Goal: Task Accomplishment & Management: Use online tool/utility

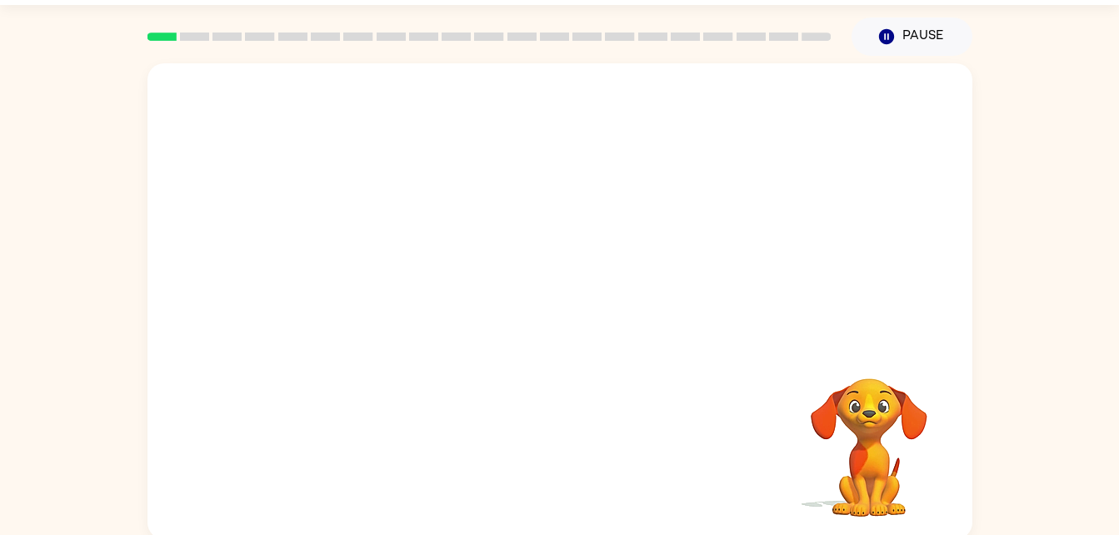
scroll to position [47, 0]
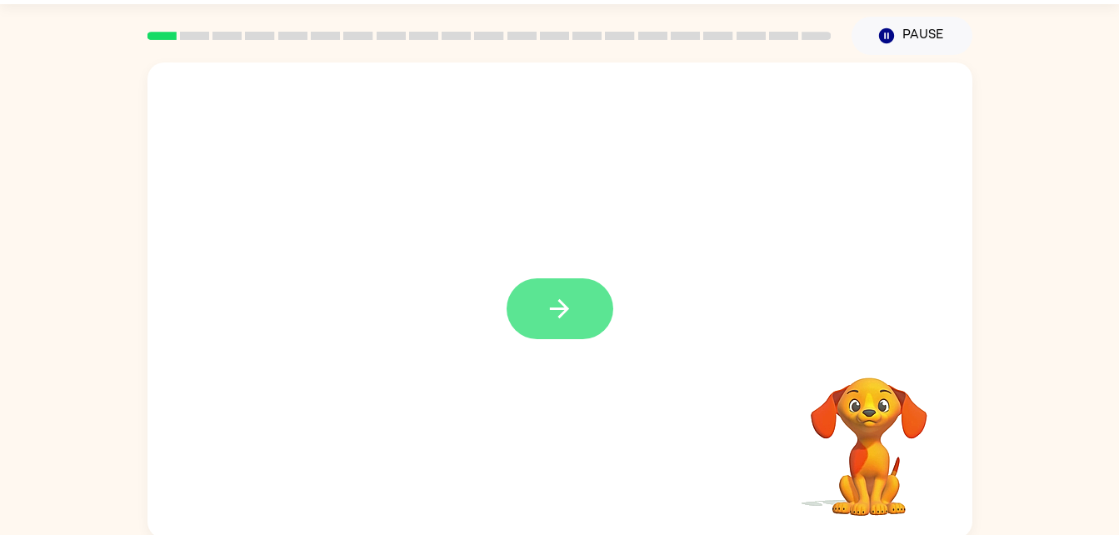
click at [561, 303] on icon "button" at bounding box center [559, 308] width 19 height 19
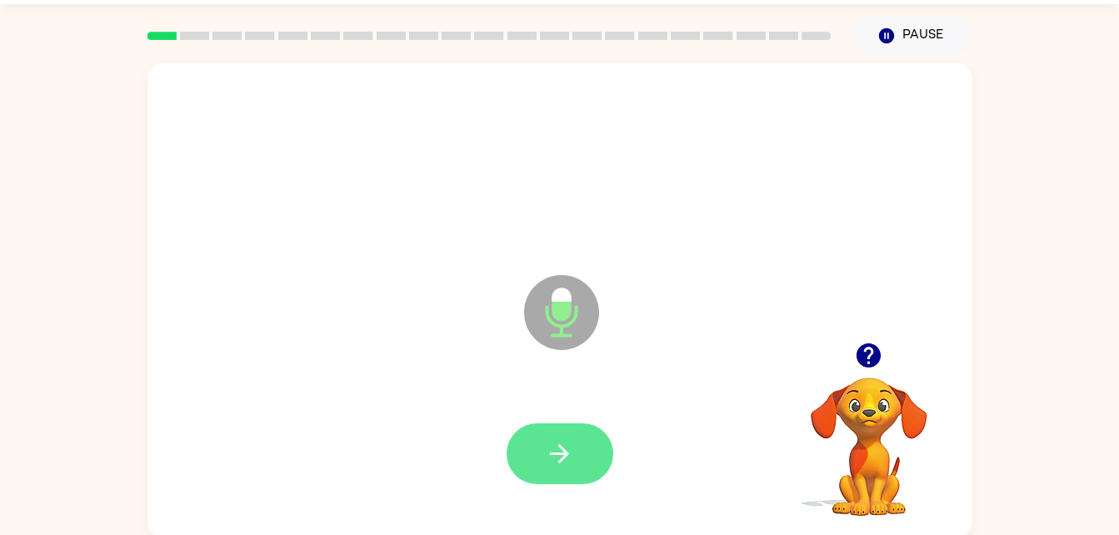
click at [534, 464] on button "button" at bounding box center [559, 453] width 107 height 61
click at [558, 441] on icon "button" at bounding box center [559, 453] width 29 height 29
click at [568, 450] on icon "button" at bounding box center [559, 453] width 29 height 29
click at [565, 469] on button "button" at bounding box center [559, 453] width 107 height 61
click at [575, 441] on button "button" at bounding box center [559, 453] width 107 height 61
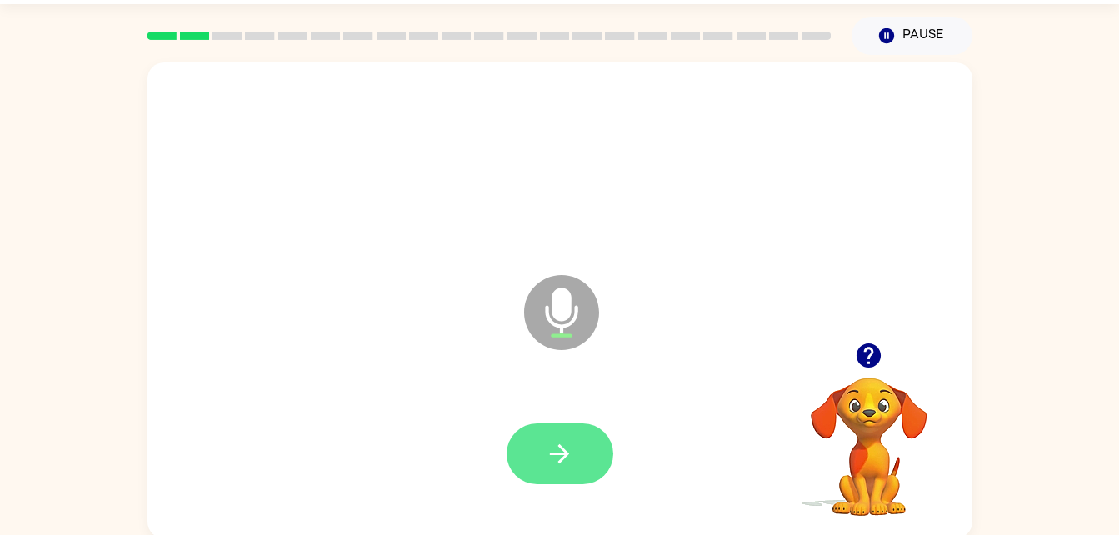
click at [584, 458] on button "button" at bounding box center [559, 453] width 107 height 61
click at [561, 457] on icon "button" at bounding box center [559, 453] width 29 height 29
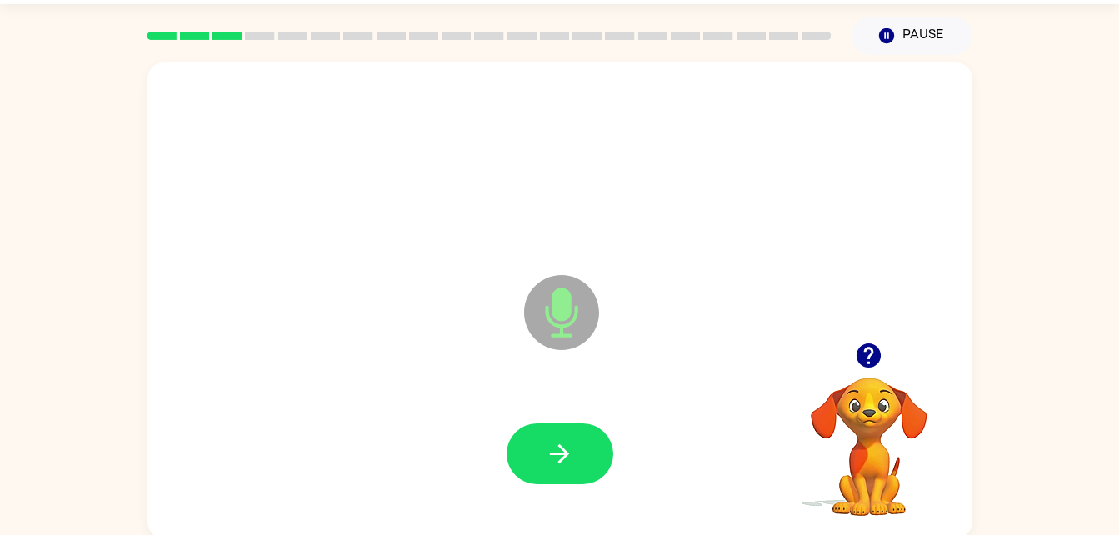
click at [868, 359] on icon "button" at bounding box center [868, 355] width 29 height 29
click at [590, 395] on icon "Microphone The Microphone is here when it is your turn to talk" at bounding box center [645, 333] width 250 height 125
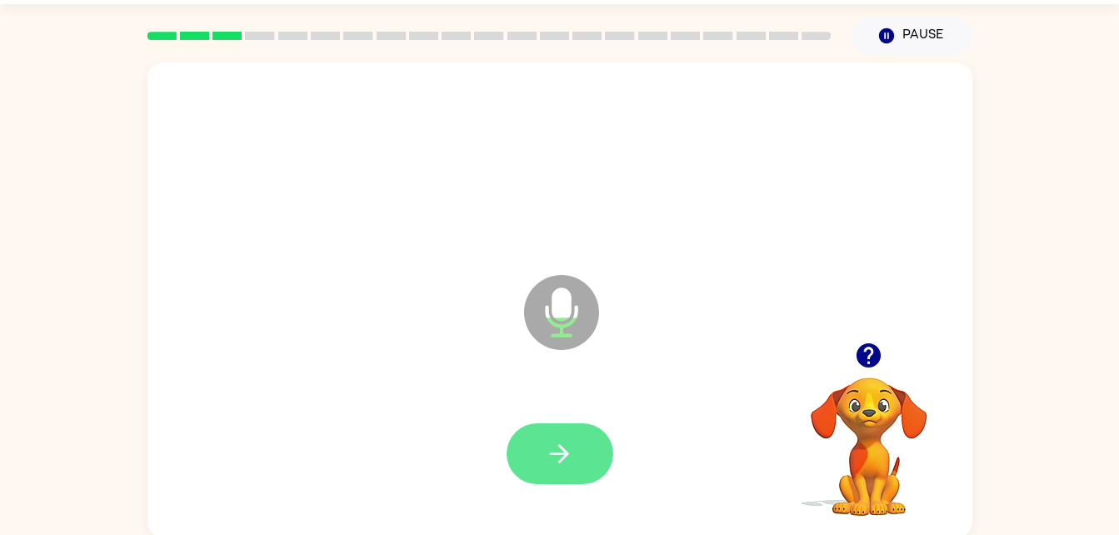
click at [591, 446] on button "button" at bounding box center [559, 453] width 107 height 61
click at [571, 450] on icon "button" at bounding box center [559, 453] width 29 height 29
click at [582, 440] on button "button" at bounding box center [559, 453] width 107 height 61
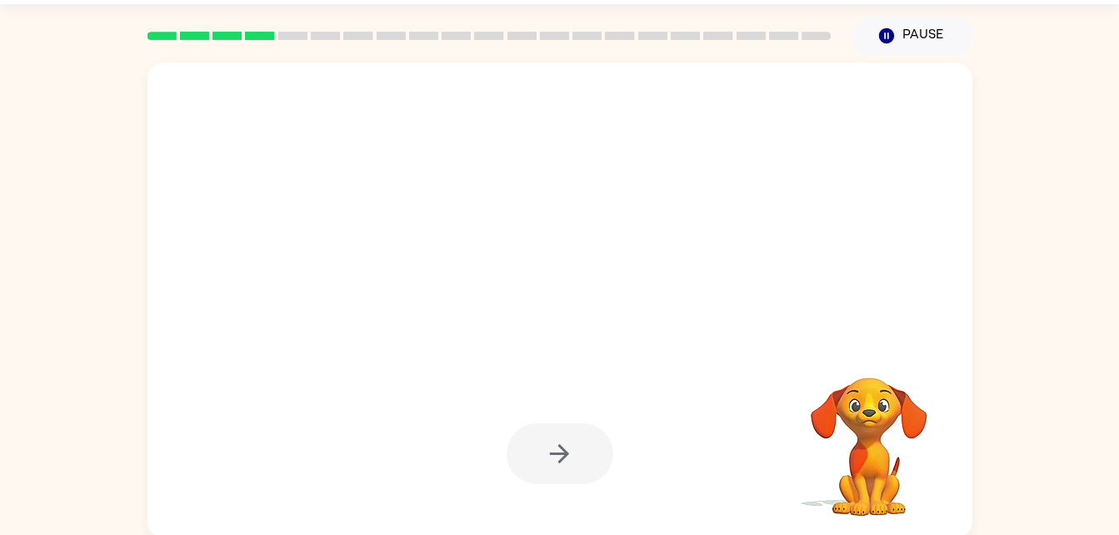
click at [586, 491] on div at bounding box center [559, 454] width 791 height 137
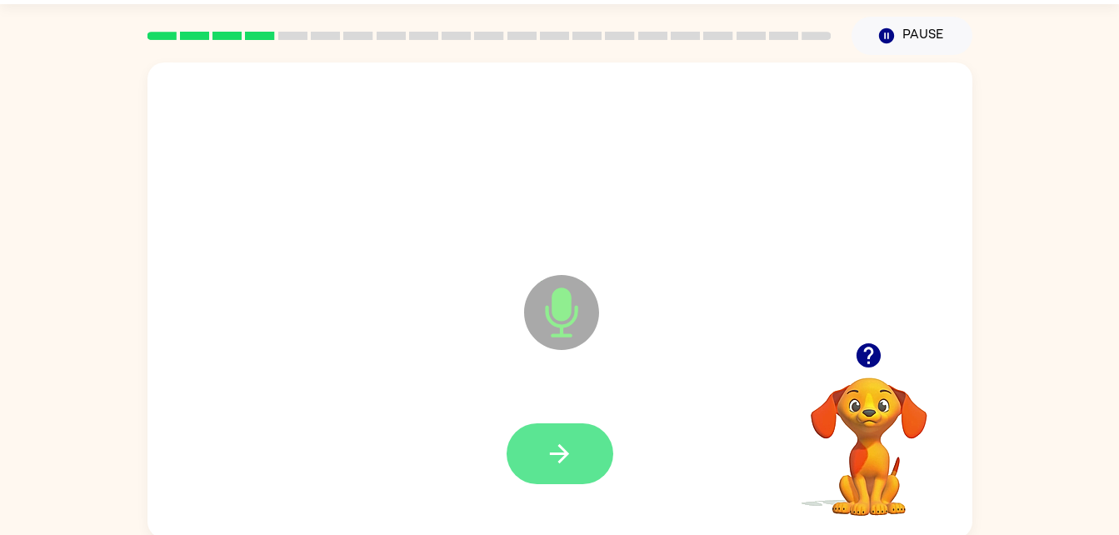
click at [594, 452] on button "button" at bounding box center [559, 453] width 107 height 61
click at [576, 452] on button "button" at bounding box center [559, 453] width 107 height 61
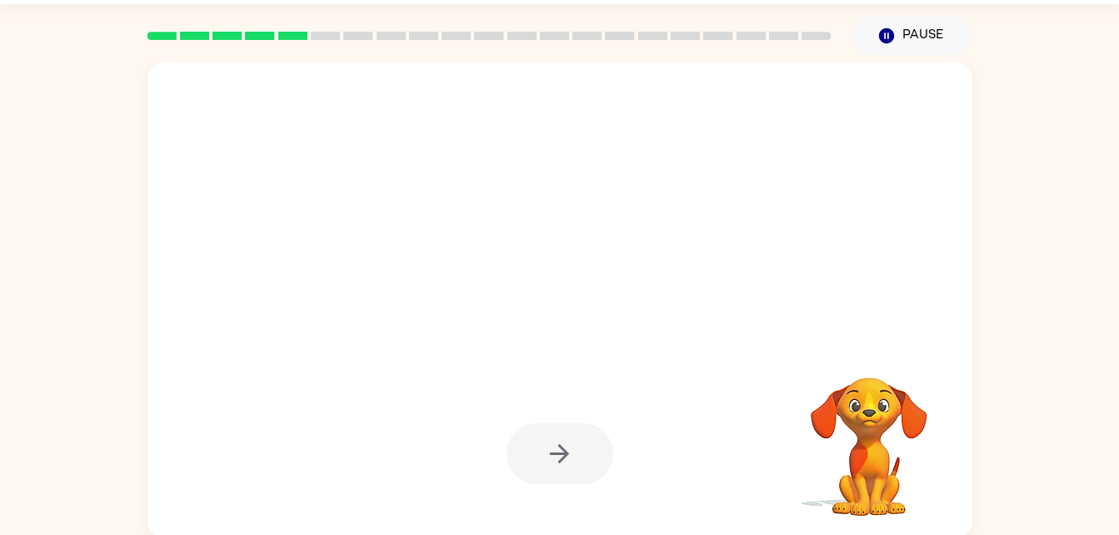
click at [582, 451] on div at bounding box center [559, 453] width 107 height 61
click at [566, 452] on div at bounding box center [559, 453] width 107 height 61
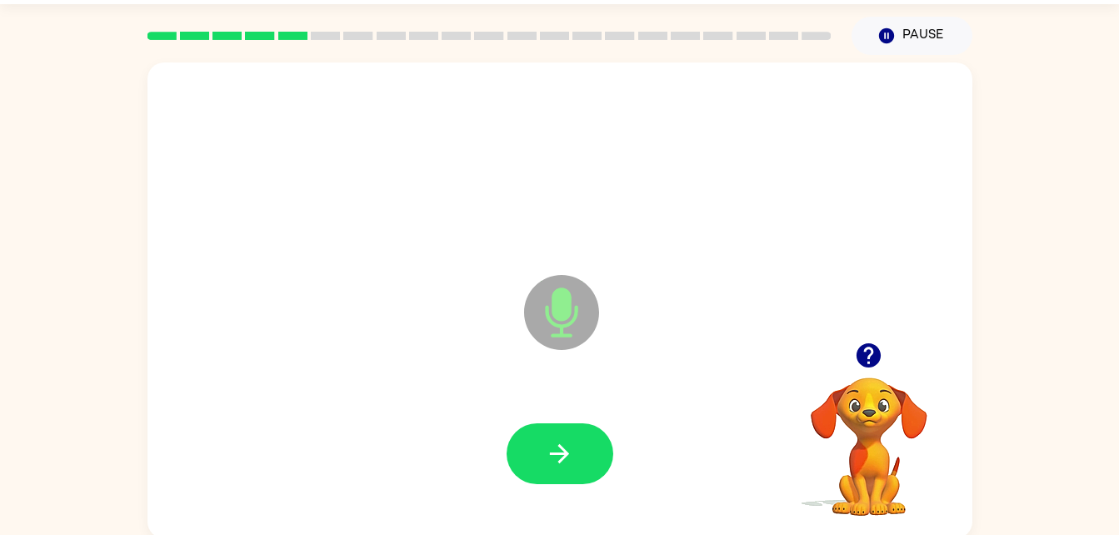
click at [696, 328] on icon "Microphone The Microphone is here when it is your turn to talk" at bounding box center [645, 333] width 250 height 125
click at [568, 436] on button "button" at bounding box center [559, 453] width 107 height 61
click at [883, 361] on button "button" at bounding box center [868, 355] width 42 height 42
click at [875, 360] on video "Your browser must support playing .mp4 files to use Literably. Please try using…" at bounding box center [869, 435] width 167 height 167
click at [577, 453] on button "button" at bounding box center [559, 453] width 107 height 61
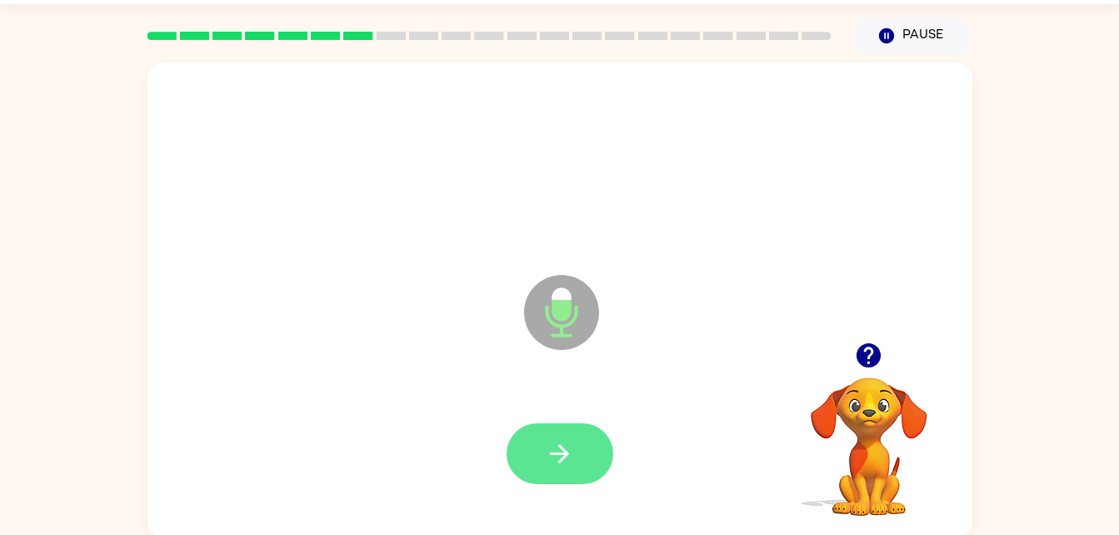
click at [556, 446] on icon "button" at bounding box center [559, 453] width 29 height 29
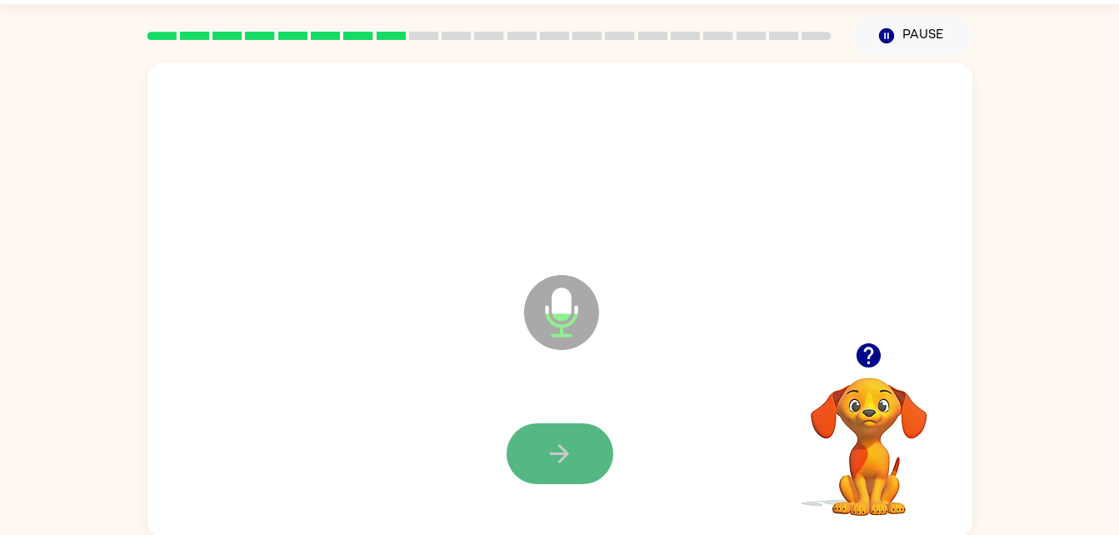
click at [549, 439] on icon "button" at bounding box center [559, 453] width 29 height 29
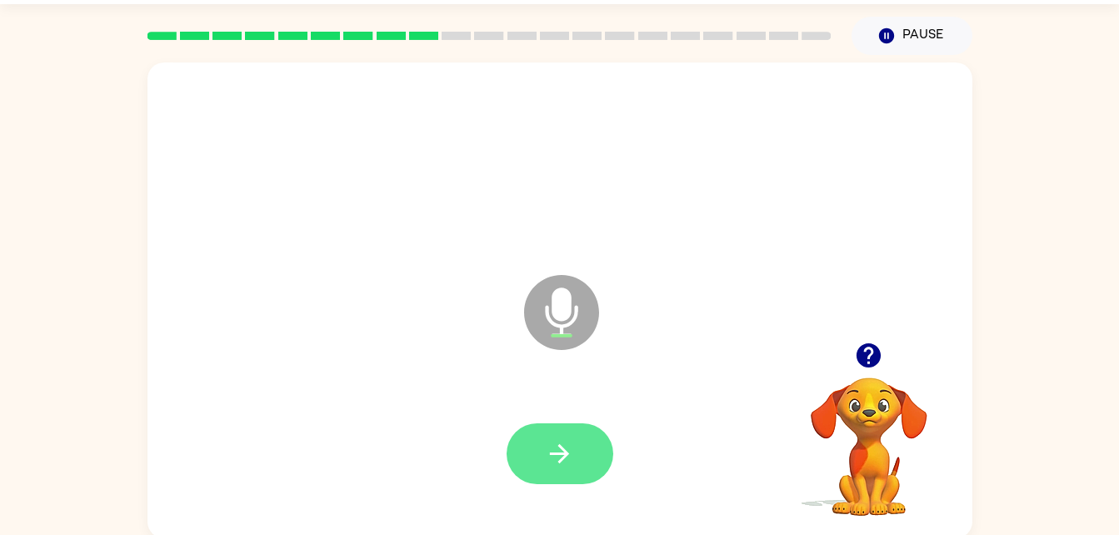
click at [566, 451] on icon "button" at bounding box center [559, 453] width 19 height 19
click at [570, 426] on button "button" at bounding box center [559, 453] width 107 height 61
click at [542, 443] on button "button" at bounding box center [559, 453] width 107 height 61
click at [574, 451] on button "button" at bounding box center [559, 453] width 107 height 61
click at [573, 446] on icon "button" at bounding box center [559, 453] width 29 height 29
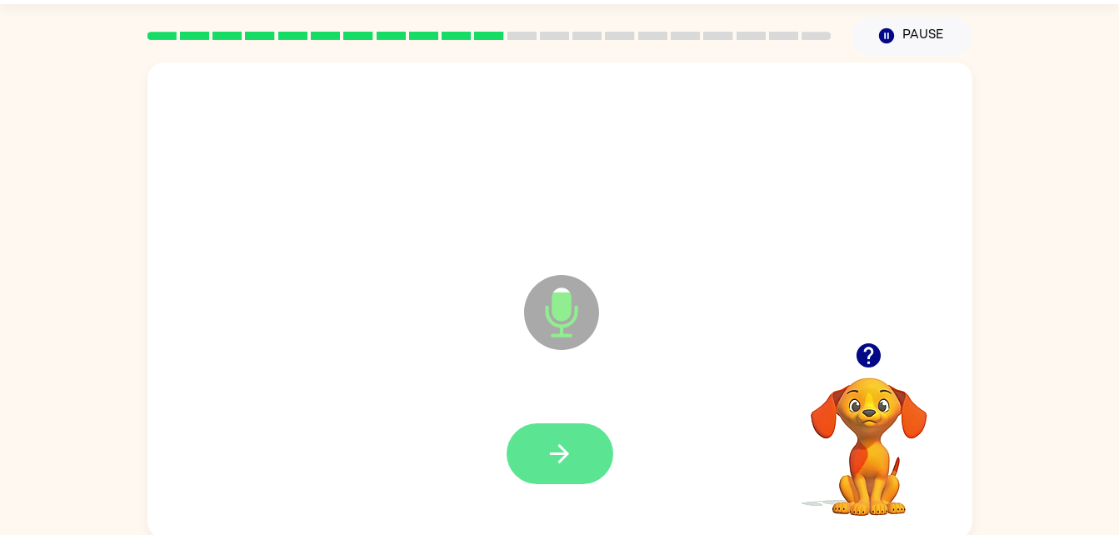
click at [556, 455] on icon "button" at bounding box center [559, 453] width 29 height 29
click at [546, 454] on icon "button" at bounding box center [559, 453] width 29 height 29
click at [546, 439] on icon "button" at bounding box center [559, 453] width 29 height 29
click at [548, 472] on button "button" at bounding box center [559, 453] width 107 height 61
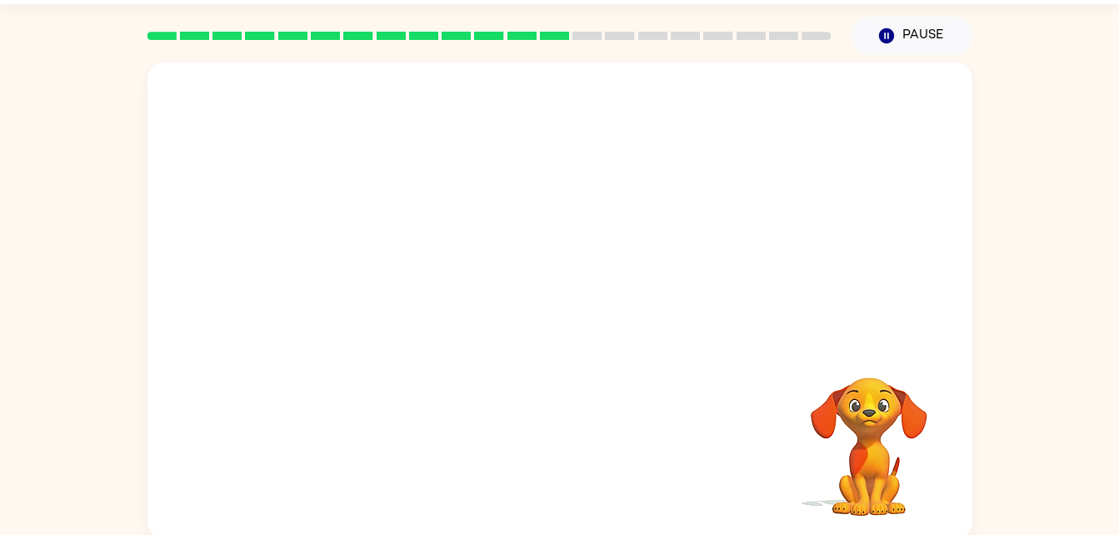
click at [531, 431] on div at bounding box center [559, 454] width 791 height 137
click at [857, 426] on video "Your browser must support playing .mp4 files to use Literably. Please try using…" at bounding box center [869, 435] width 167 height 167
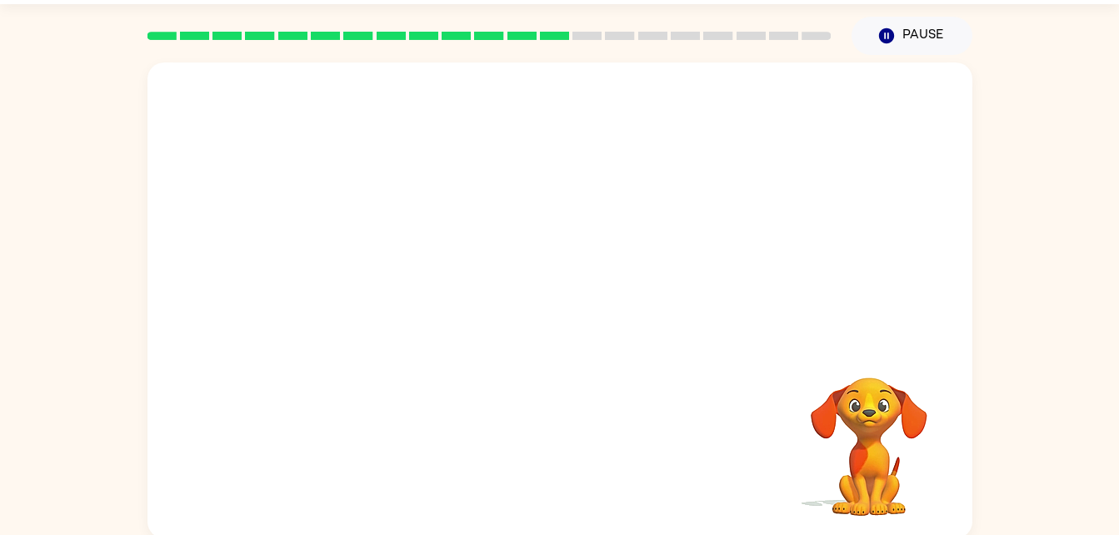
click at [857, 426] on video "Your browser must support playing .mp4 files to use Literably. Please try using…" at bounding box center [869, 435] width 167 height 167
click at [898, 37] on button "Pause Pause" at bounding box center [911, 36] width 121 height 38
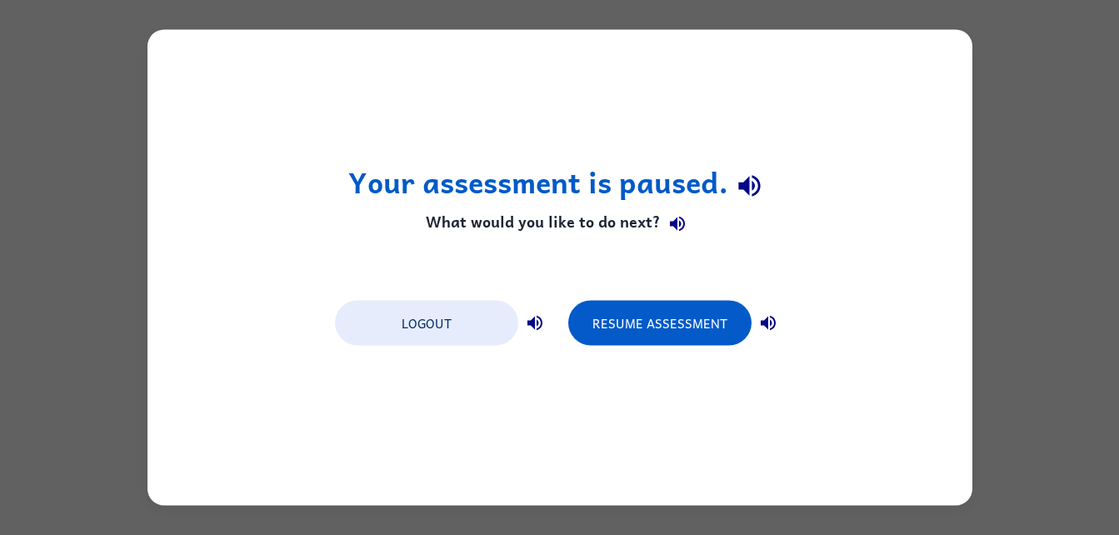
scroll to position [0, 0]
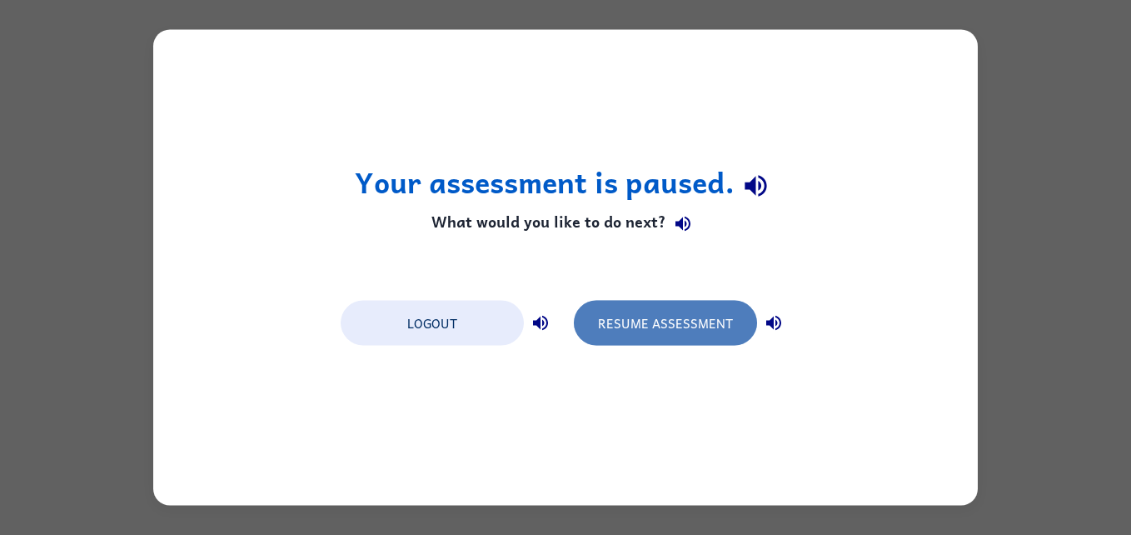
click at [691, 306] on button "Resume Assessment" at bounding box center [665, 323] width 183 height 45
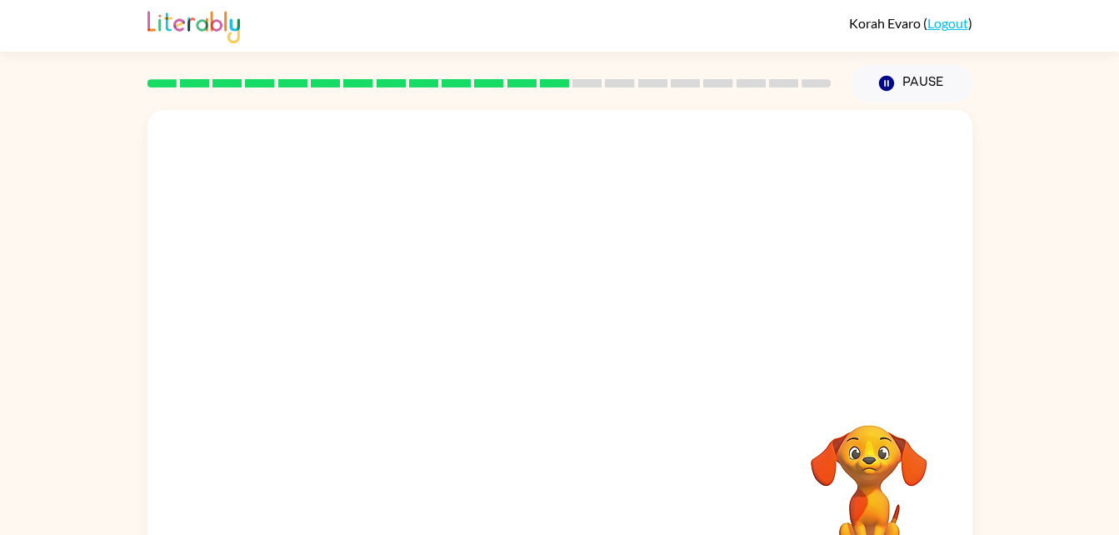
scroll to position [51, 0]
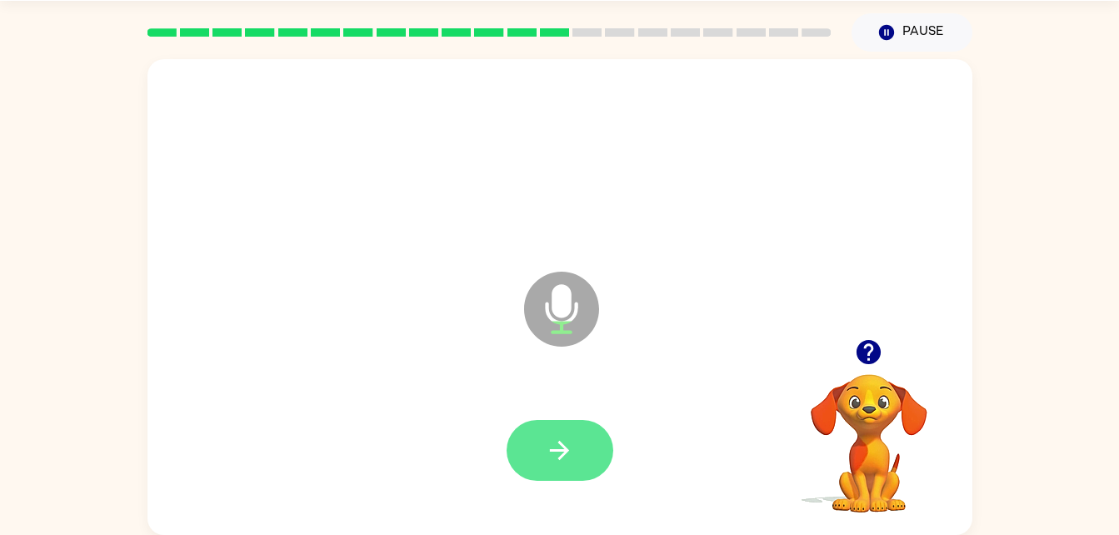
click at [534, 440] on button "button" at bounding box center [559, 450] width 107 height 61
click at [536, 409] on div at bounding box center [559, 450] width 791 height 137
click at [566, 433] on button "button" at bounding box center [559, 450] width 107 height 61
click at [546, 445] on icon "button" at bounding box center [559, 450] width 29 height 29
click at [580, 426] on button "button" at bounding box center [559, 450] width 107 height 61
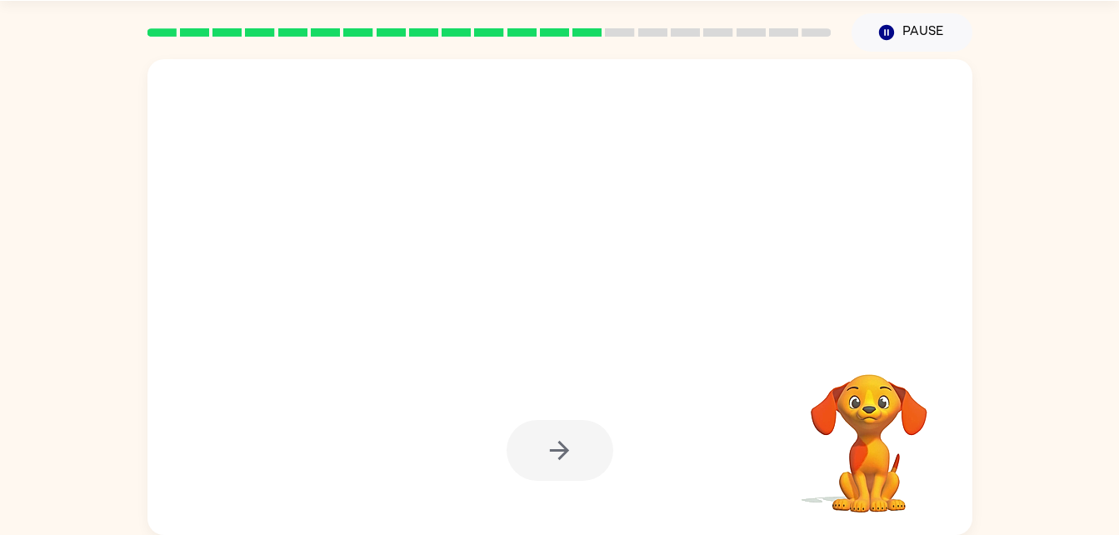
click at [400, 314] on div at bounding box center [559, 297] width 825 height 476
click at [417, 301] on div at bounding box center [559, 297] width 825 height 476
click at [408, 318] on div at bounding box center [559, 297] width 825 height 476
click at [512, 427] on div at bounding box center [559, 450] width 107 height 61
click at [533, 455] on div at bounding box center [559, 450] width 107 height 61
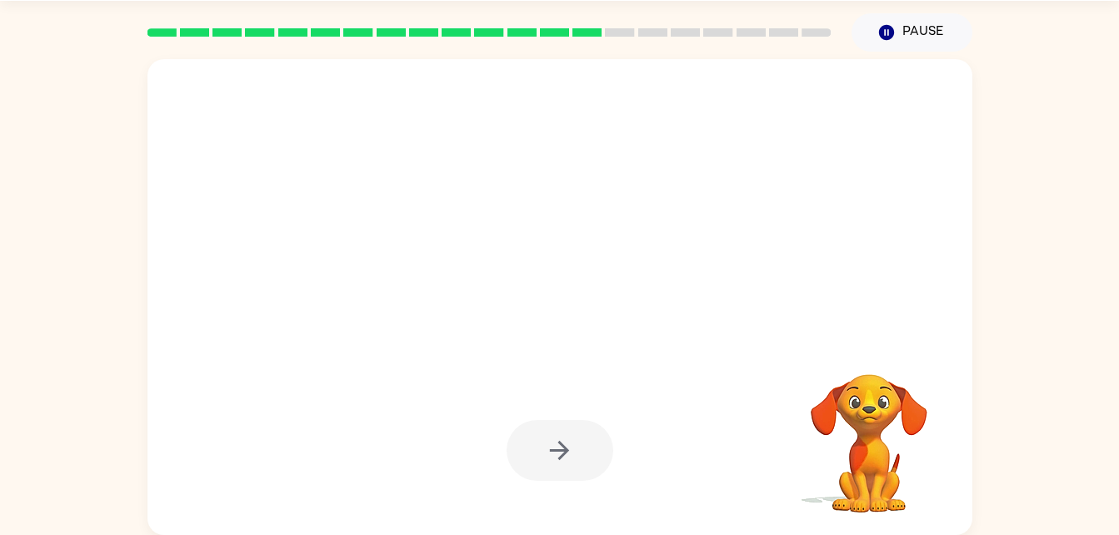
click at [565, 471] on div at bounding box center [559, 450] width 107 height 61
click at [531, 454] on div at bounding box center [559, 450] width 107 height 61
click at [904, 28] on button "Pause Pause" at bounding box center [911, 32] width 121 height 38
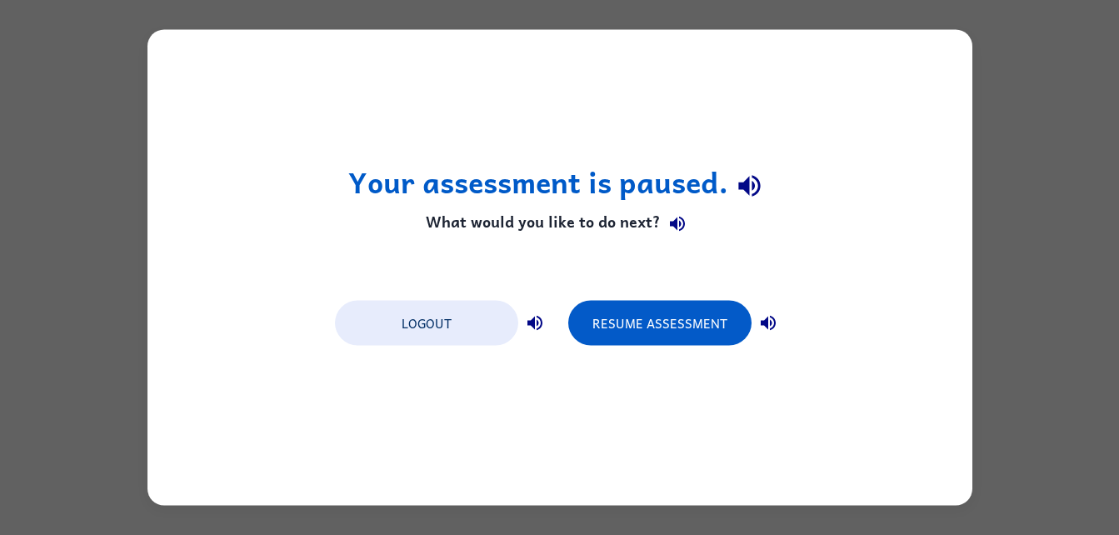
scroll to position [0, 0]
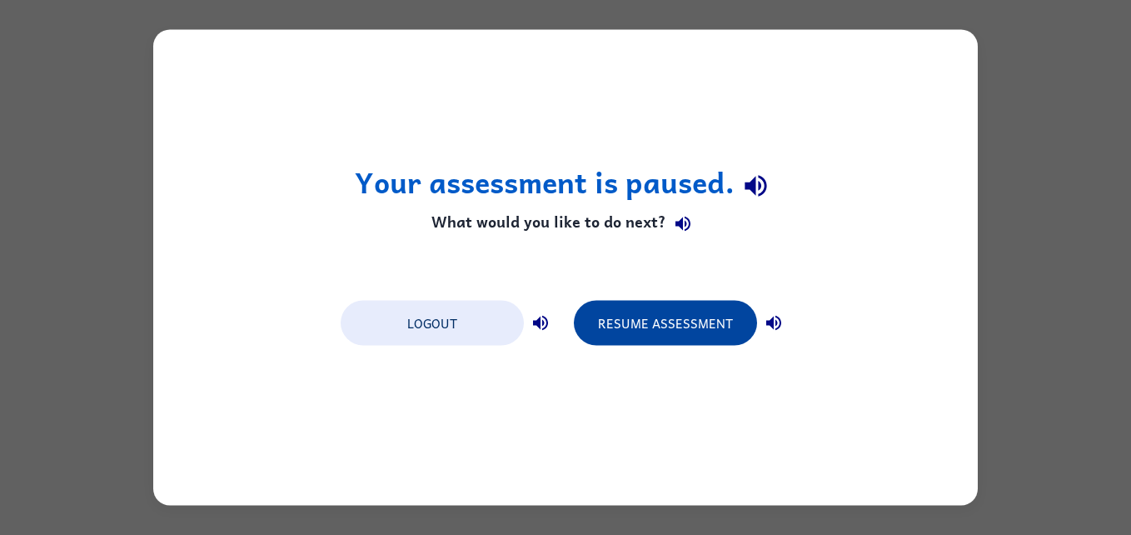
click at [681, 337] on button "Resume Assessment" at bounding box center [665, 323] width 183 height 45
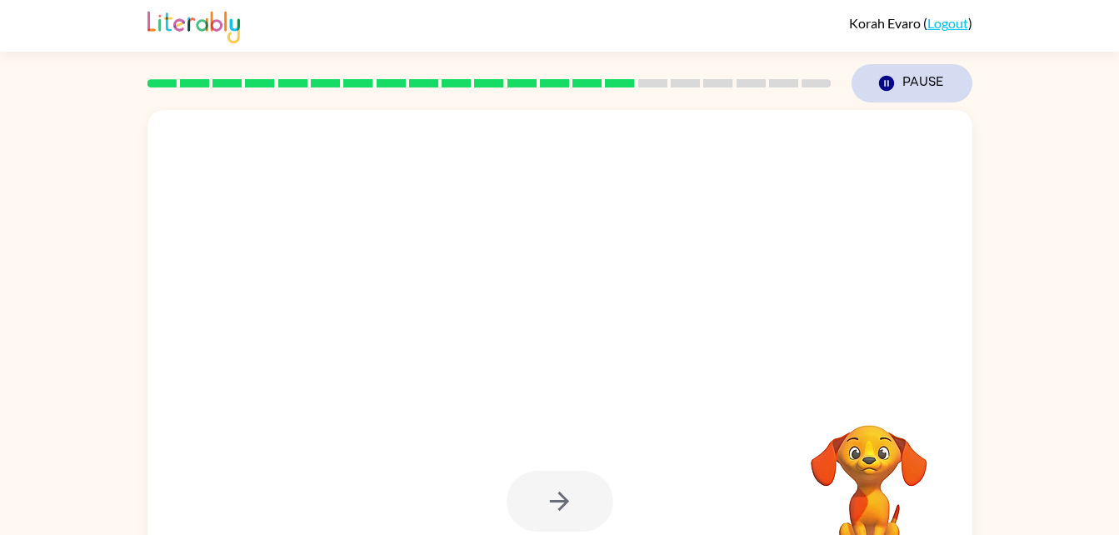
click at [935, 77] on button "Pause Pause" at bounding box center [911, 83] width 121 height 38
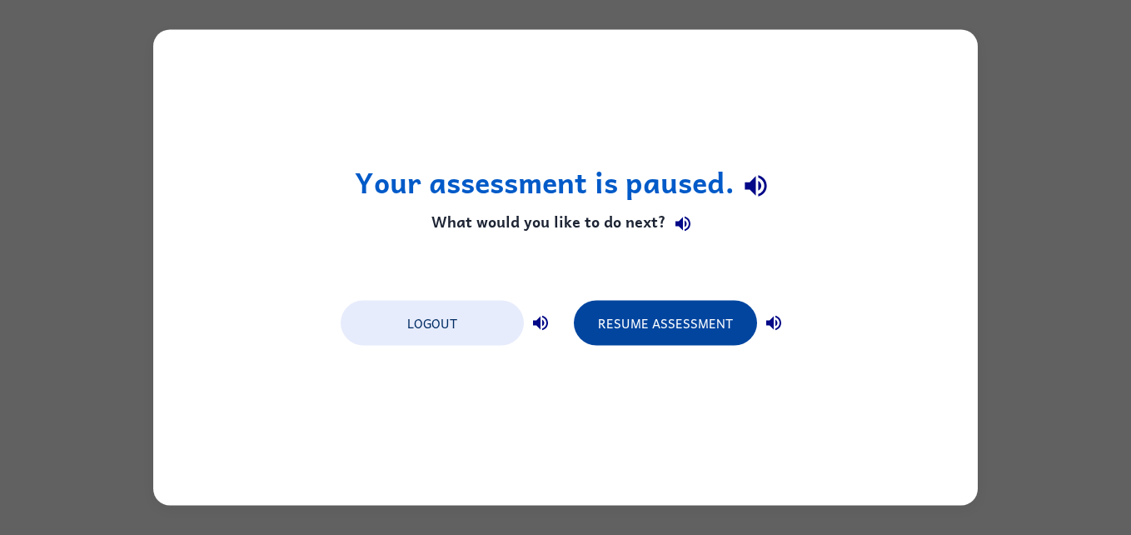
click at [702, 327] on button "Resume Assessment" at bounding box center [665, 323] width 183 height 45
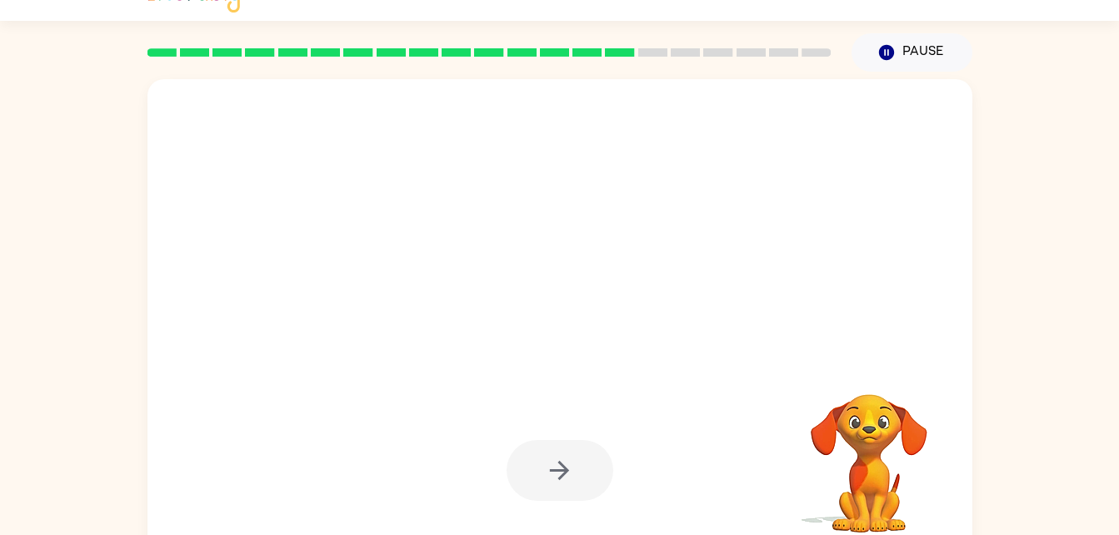
scroll to position [41, 0]
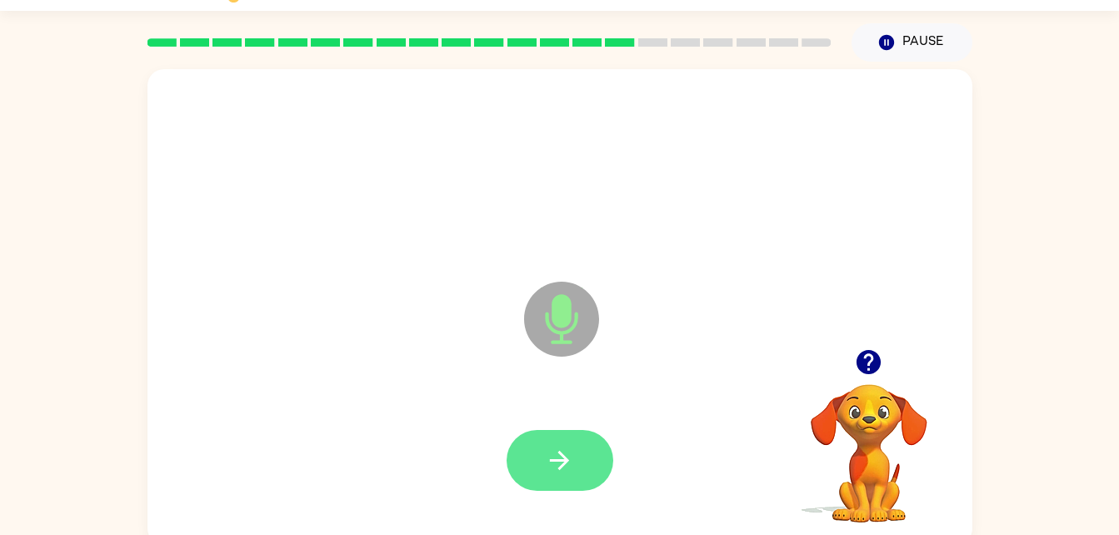
click at [569, 457] on icon "button" at bounding box center [559, 460] width 29 height 29
click at [554, 450] on icon "button" at bounding box center [559, 460] width 29 height 29
click at [548, 466] on icon "button" at bounding box center [559, 460] width 29 height 29
click at [538, 456] on button "button" at bounding box center [559, 460] width 107 height 61
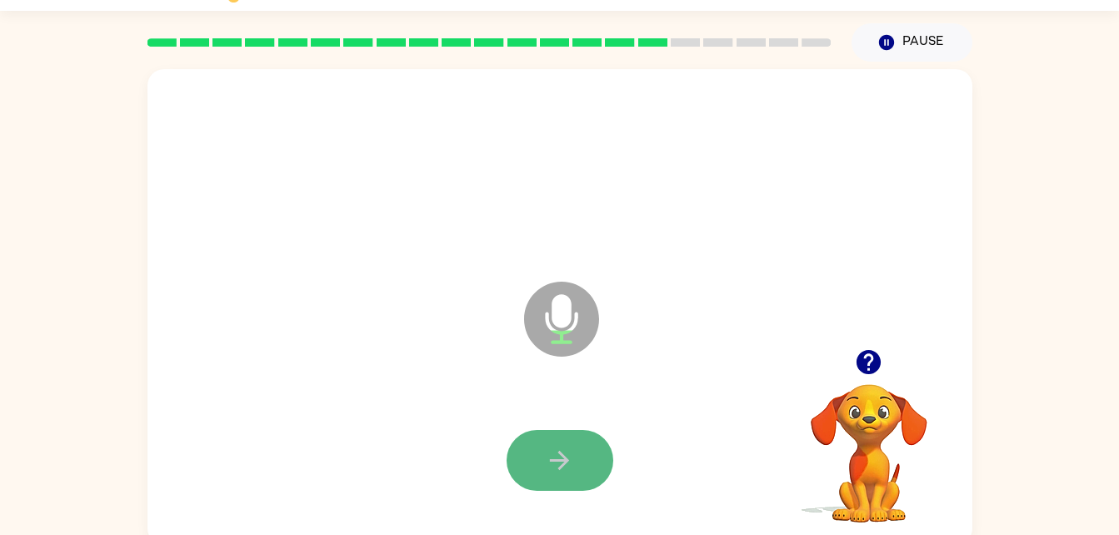
click at [545, 464] on icon "button" at bounding box center [559, 460] width 29 height 29
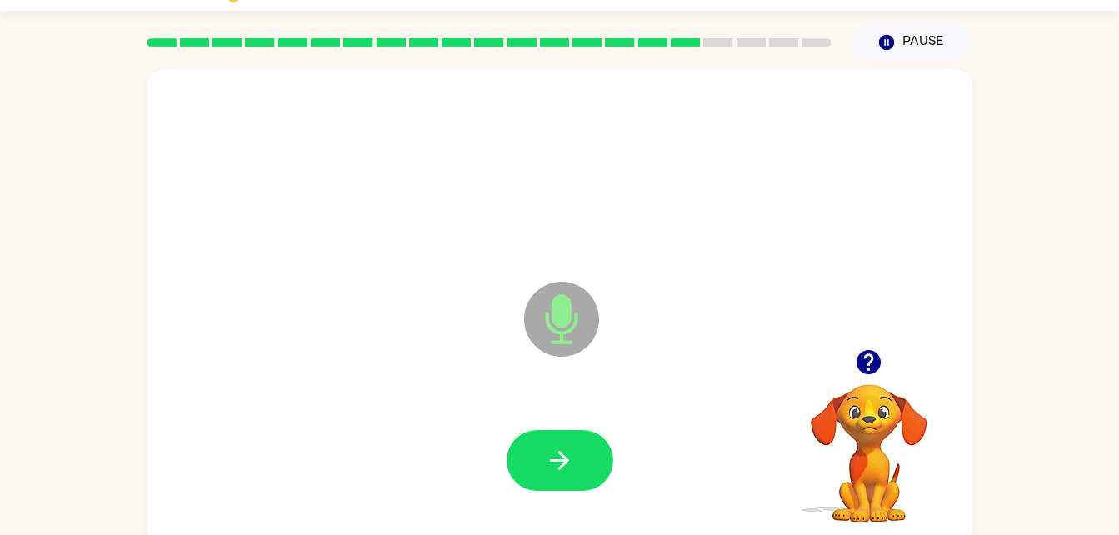
click at [889, 362] on button "button" at bounding box center [868, 362] width 42 height 42
click at [530, 456] on button "button" at bounding box center [559, 460] width 107 height 61
click at [557, 446] on icon "button" at bounding box center [559, 460] width 29 height 29
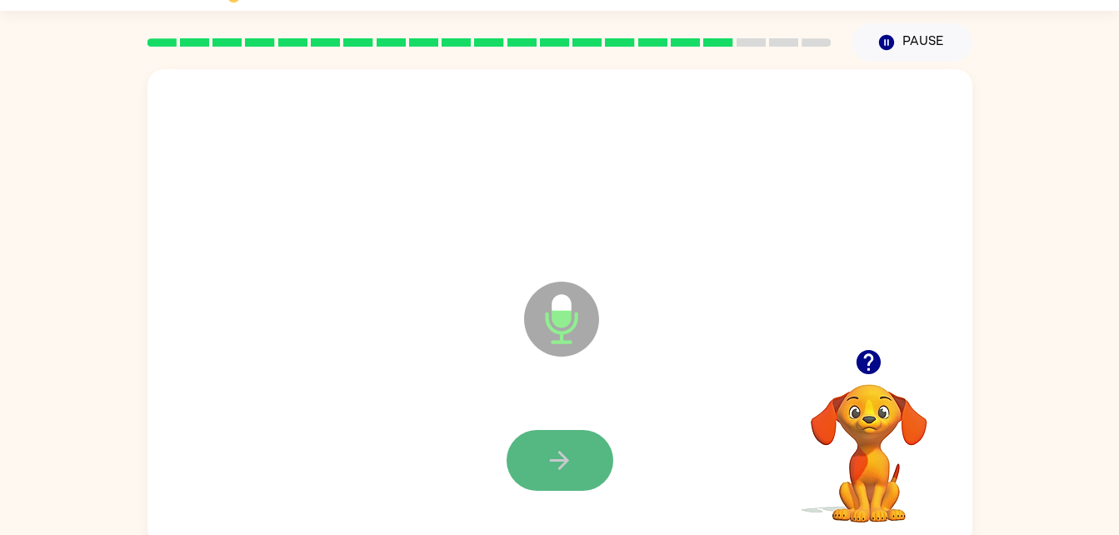
click at [560, 444] on button "button" at bounding box center [559, 460] width 107 height 61
click at [570, 441] on button "button" at bounding box center [559, 460] width 107 height 61
click at [573, 468] on icon "button" at bounding box center [559, 460] width 29 height 29
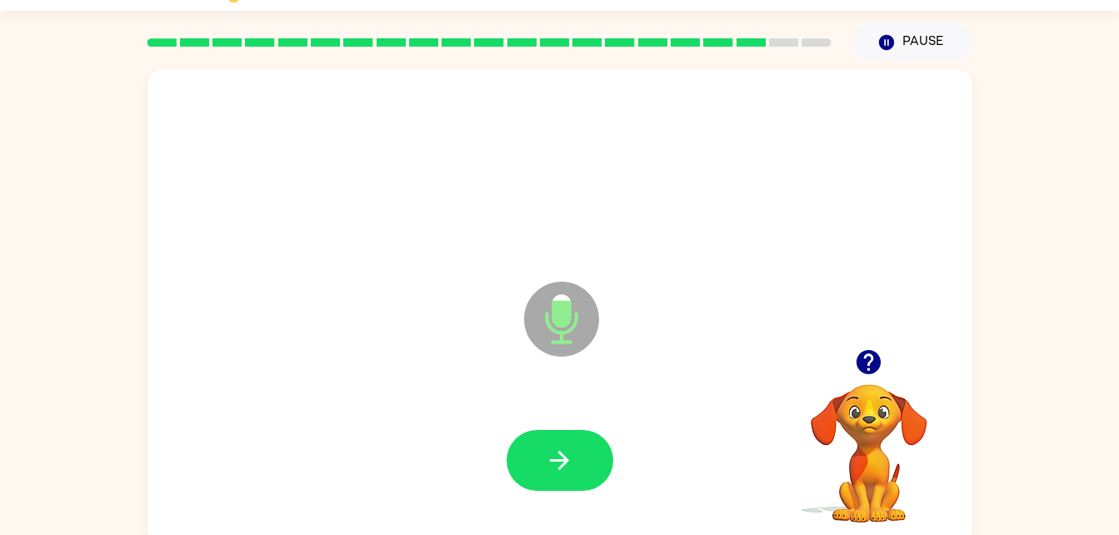
click at [636, 356] on icon "Microphone The Microphone is here when it is your turn to talk" at bounding box center [645, 339] width 250 height 125
click at [548, 457] on icon "button" at bounding box center [559, 460] width 29 height 29
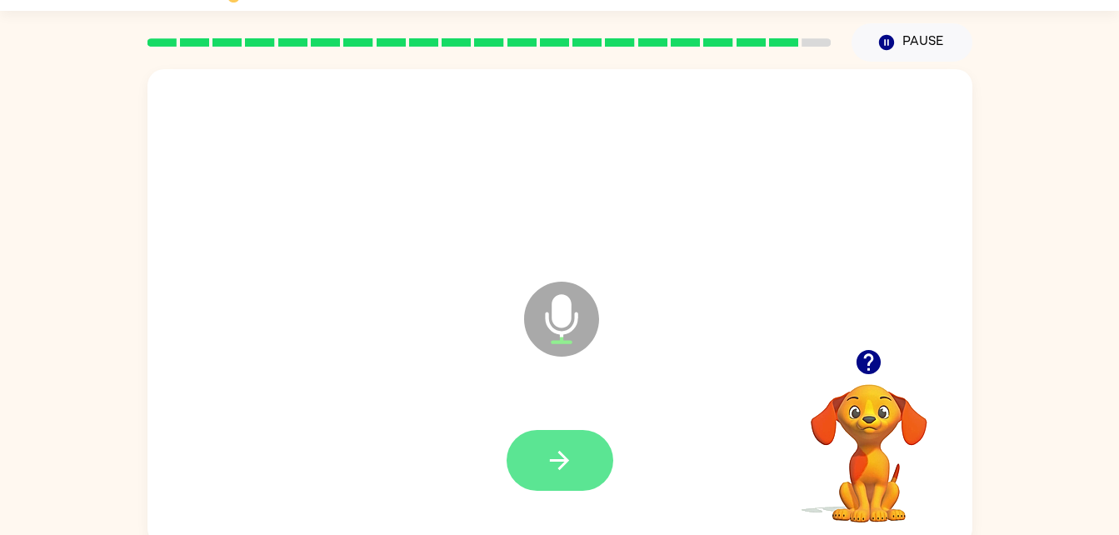
click at [558, 461] on icon "button" at bounding box center [559, 460] width 29 height 29
click at [551, 455] on icon "button" at bounding box center [559, 460] width 29 height 29
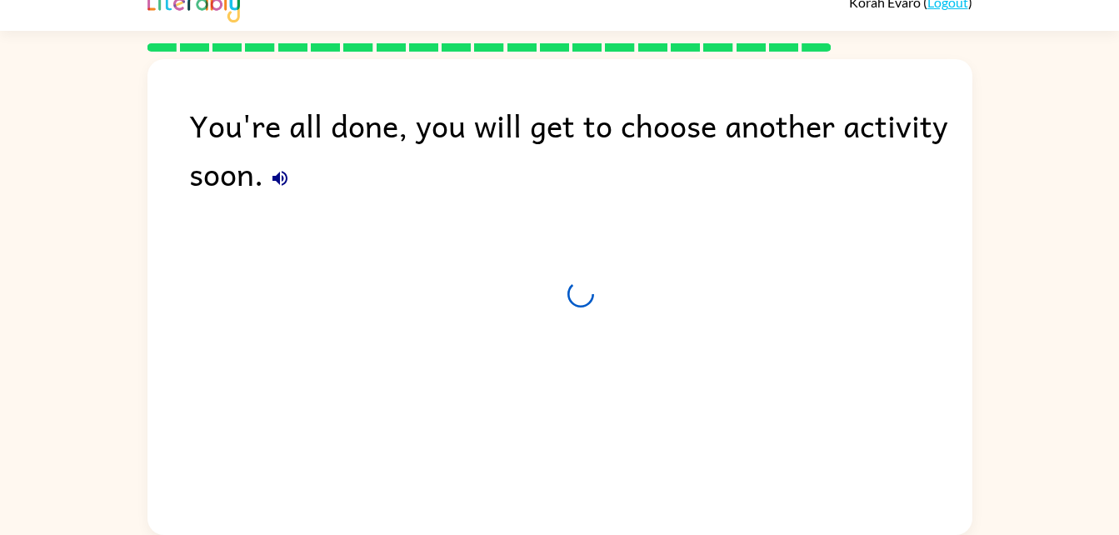
scroll to position [21, 0]
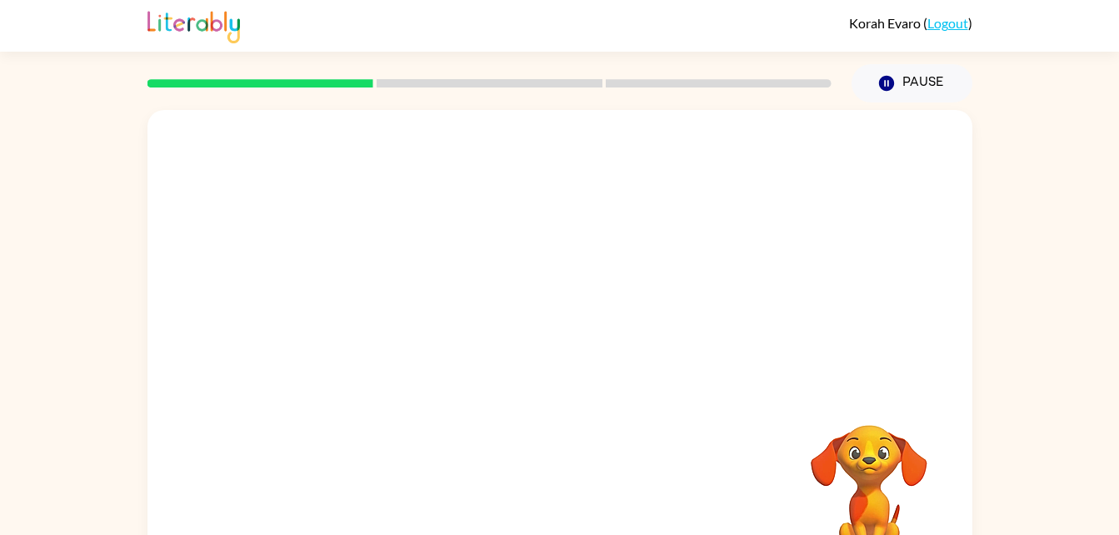
scroll to position [51, 0]
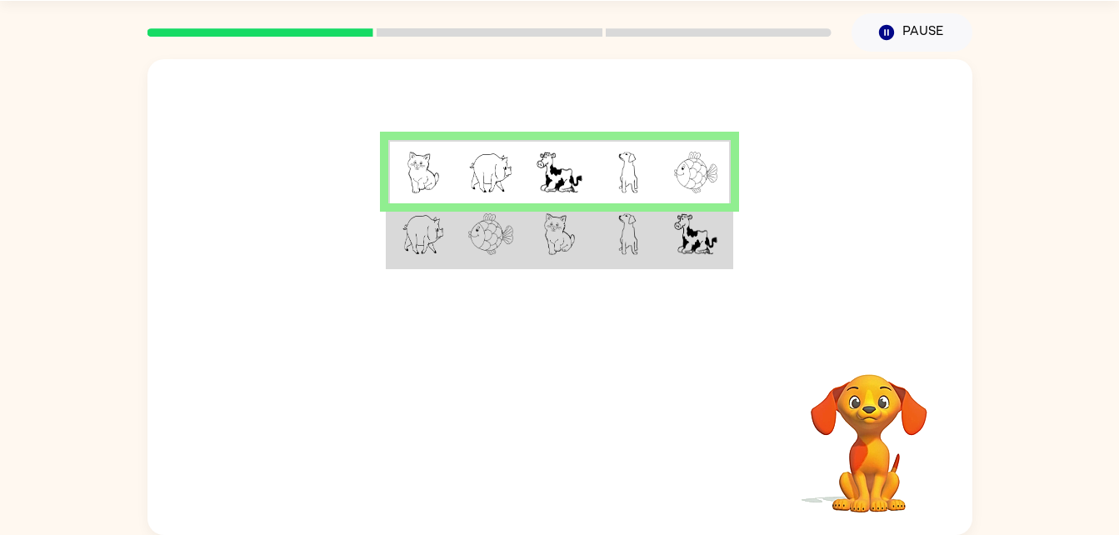
click at [696, 242] on img at bounding box center [695, 234] width 43 height 42
click at [687, 253] on img at bounding box center [695, 234] width 43 height 42
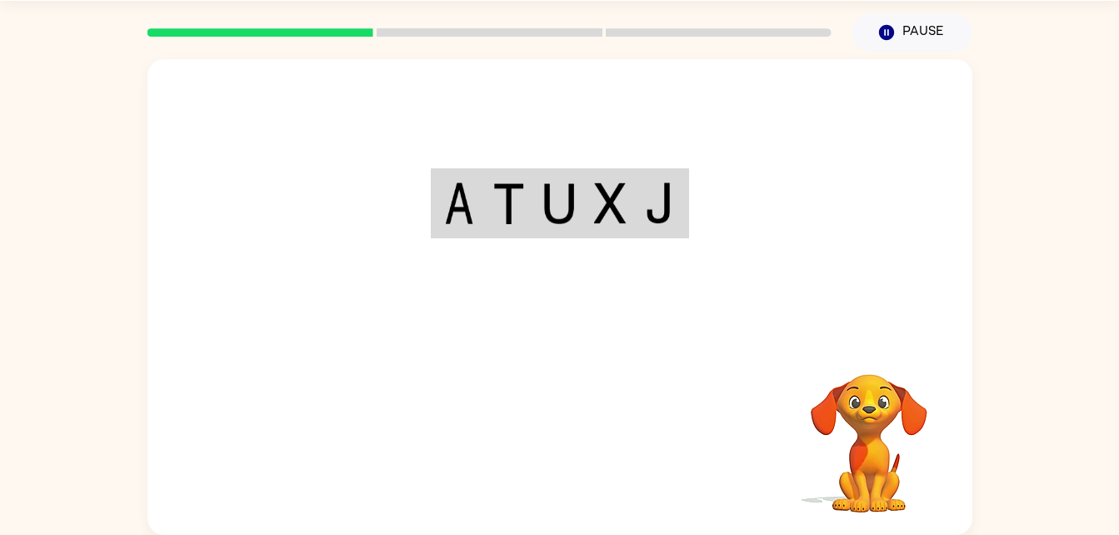
click at [574, 451] on div "Your browser must support playing .mp4 files to use Literably. Please try using…" at bounding box center [559, 297] width 825 height 476
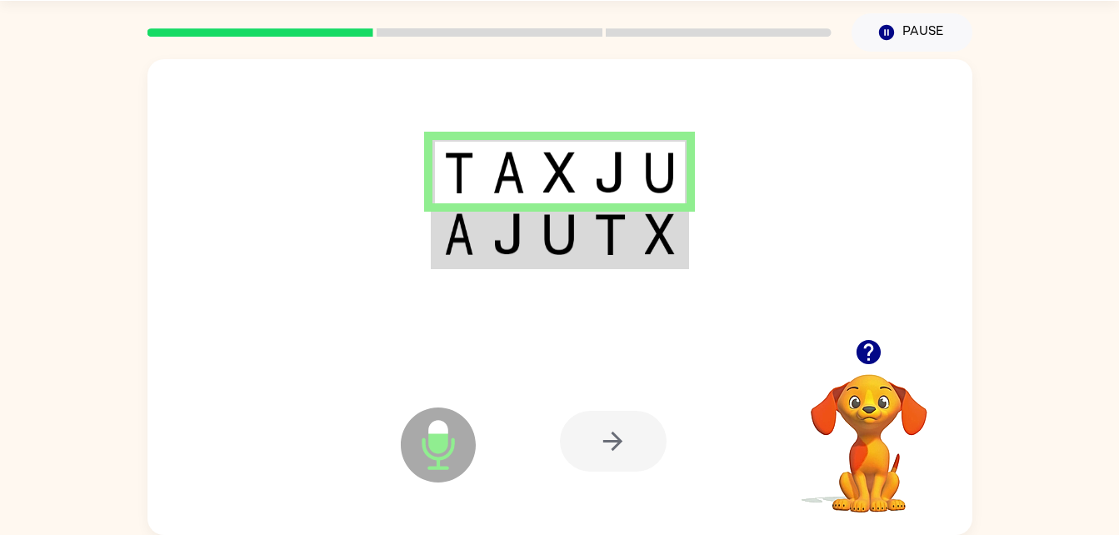
click at [616, 255] on img at bounding box center [610, 234] width 32 height 42
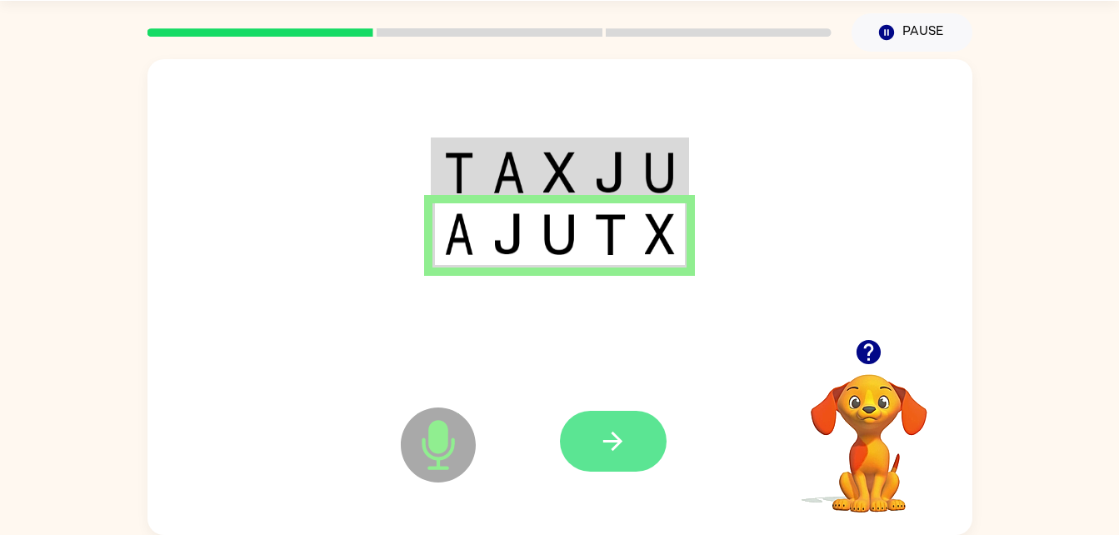
click at [593, 461] on button "button" at bounding box center [613, 441] width 107 height 61
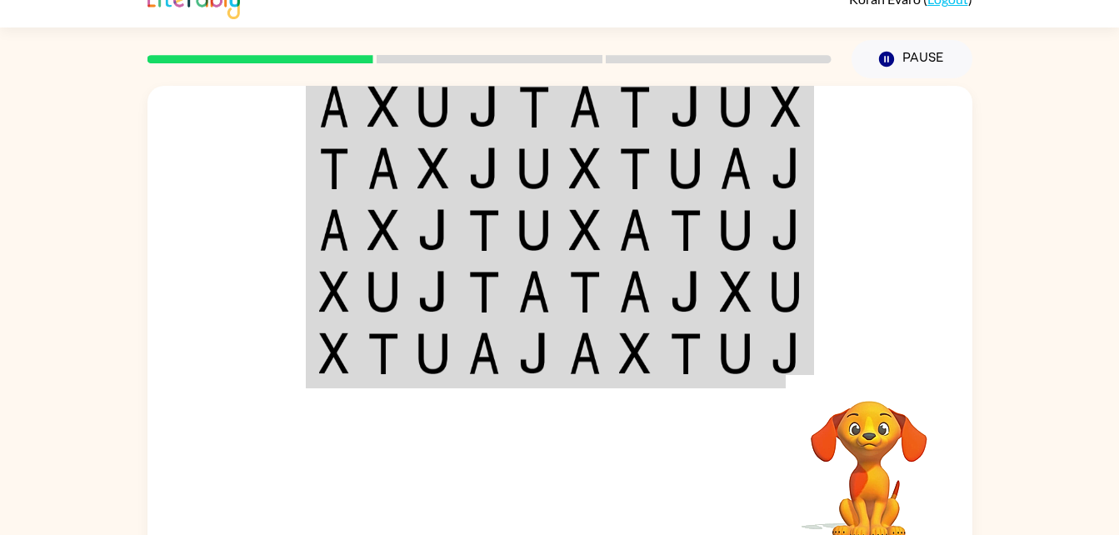
scroll to position [26, 0]
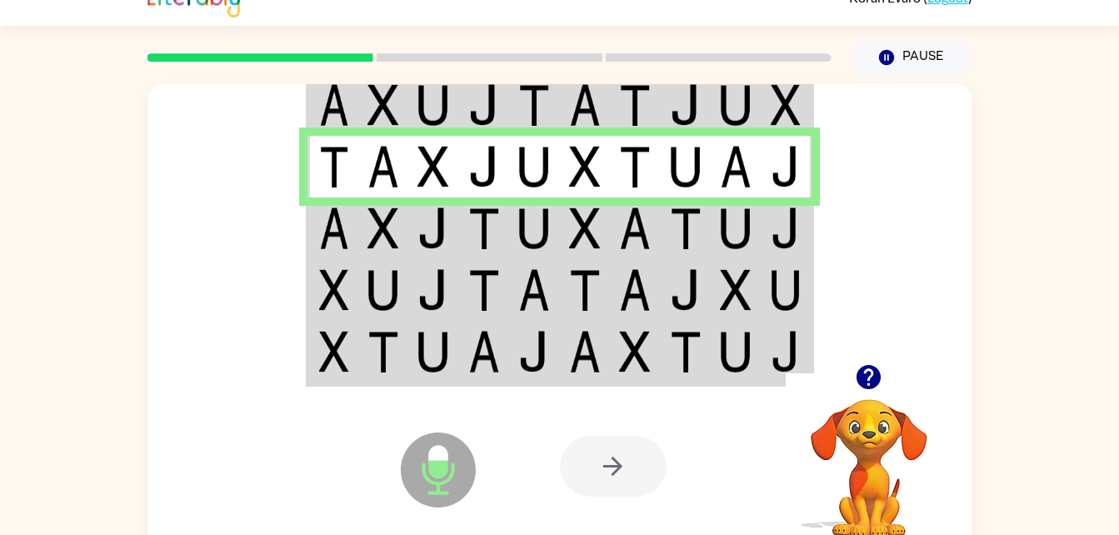
click at [624, 461] on div at bounding box center [613, 466] width 107 height 61
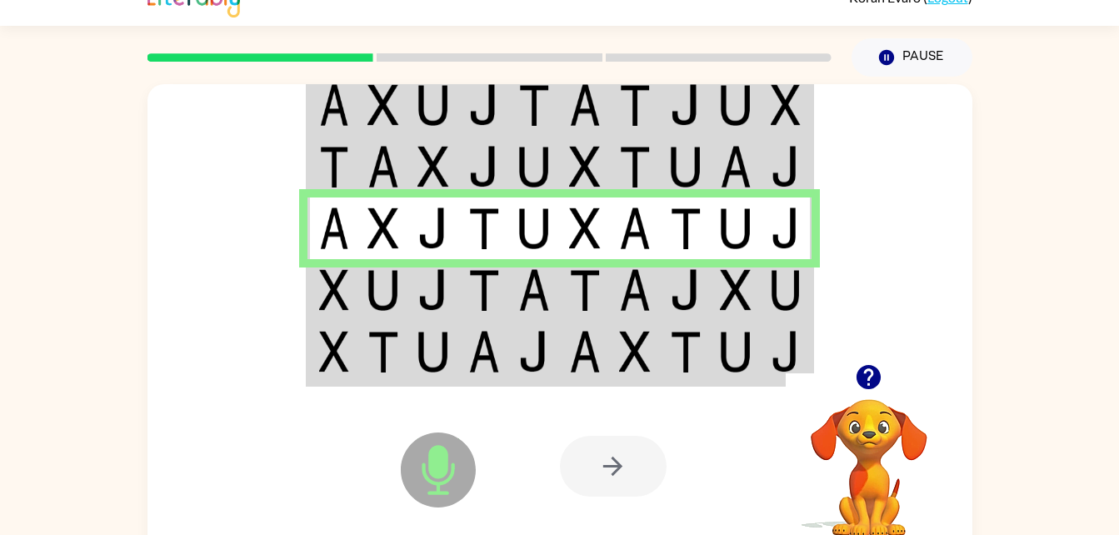
click at [639, 477] on div at bounding box center [613, 466] width 107 height 61
click at [614, 480] on div at bounding box center [613, 466] width 107 height 61
click at [624, 297] on img at bounding box center [635, 290] width 32 height 42
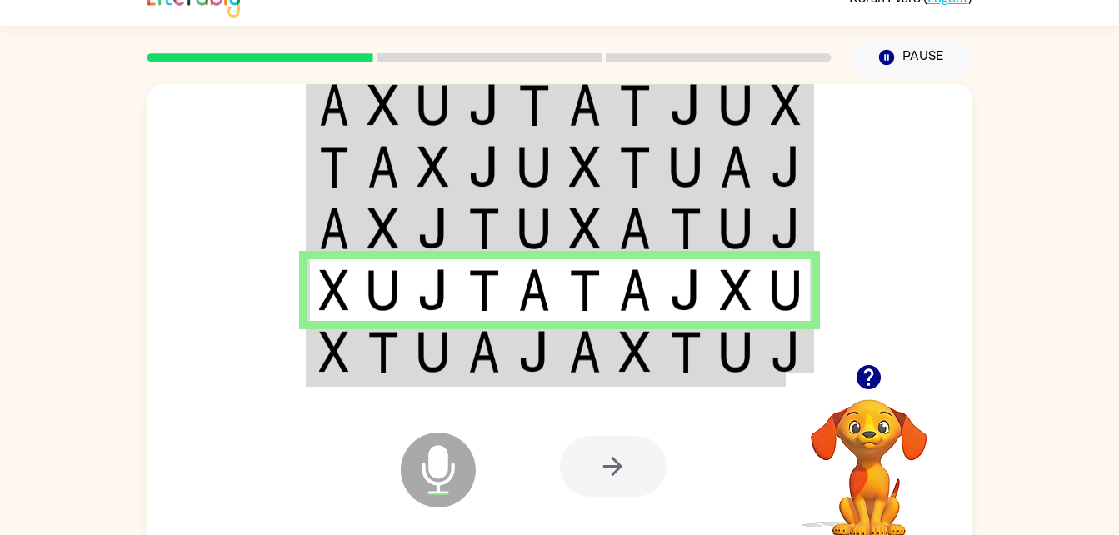
click at [629, 507] on icon "Microphone The Microphone is here when it is your turn to talk" at bounding box center [522, 490] width 250 height 125
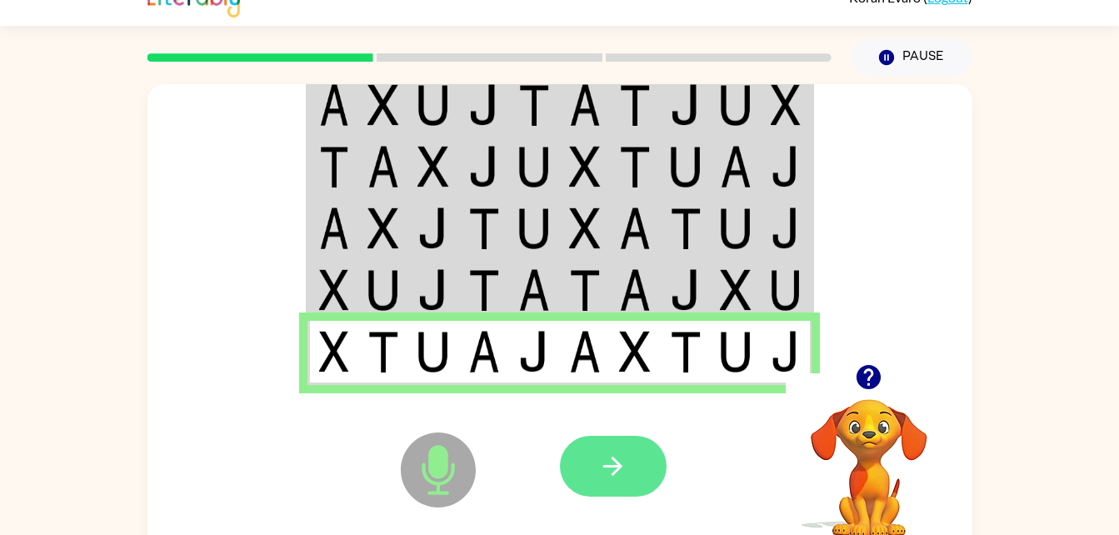
click at [620, 461] on icon "button" at bounding box center [612, 465] width 29 height 29
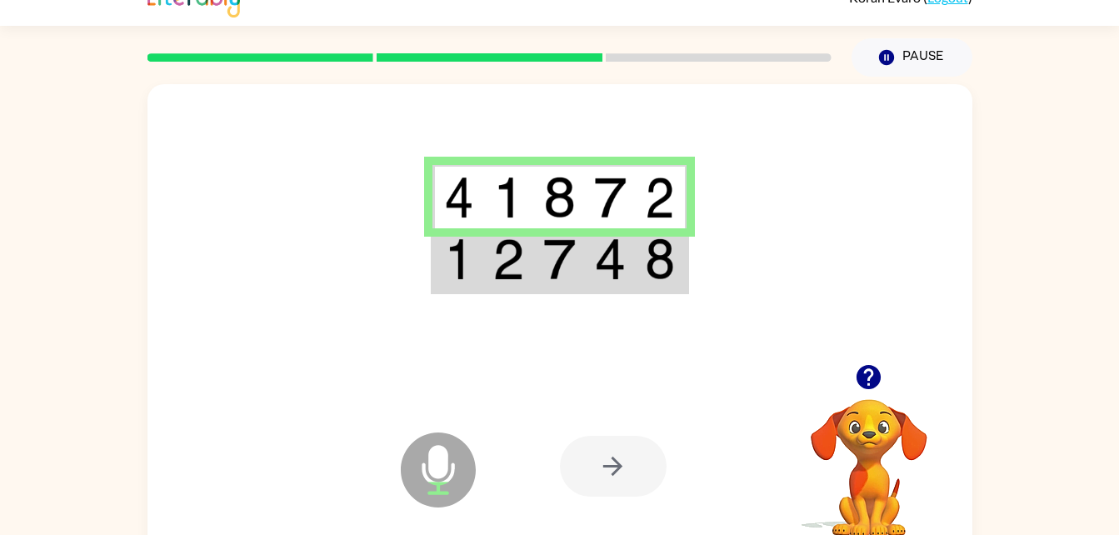
click at [546, 268] on img at bounding box center [559, 259] width 32 height 42
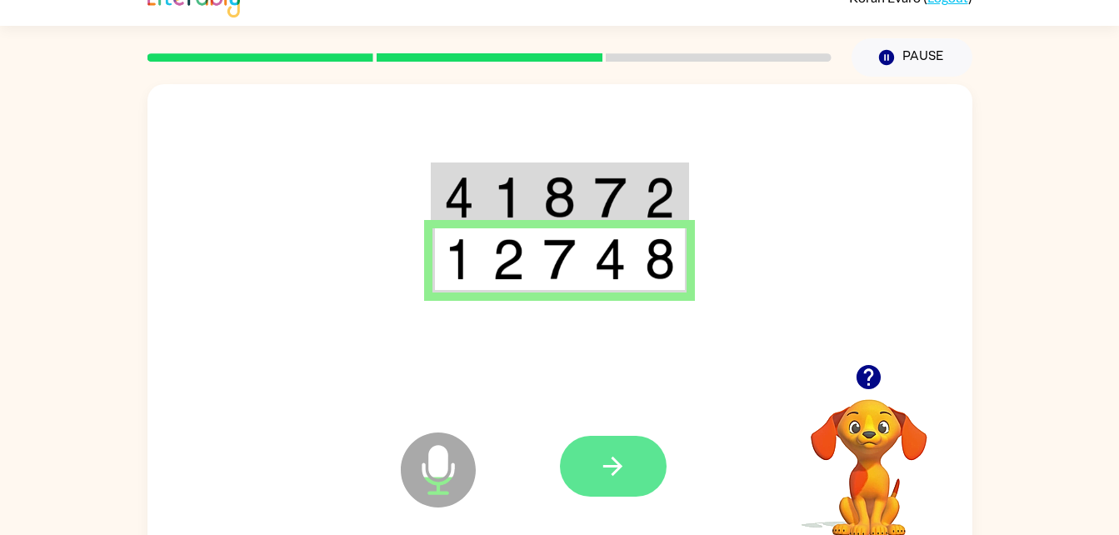
click at [586, 461] on button "button" at bounding box center [613, 466] width 107 height 61
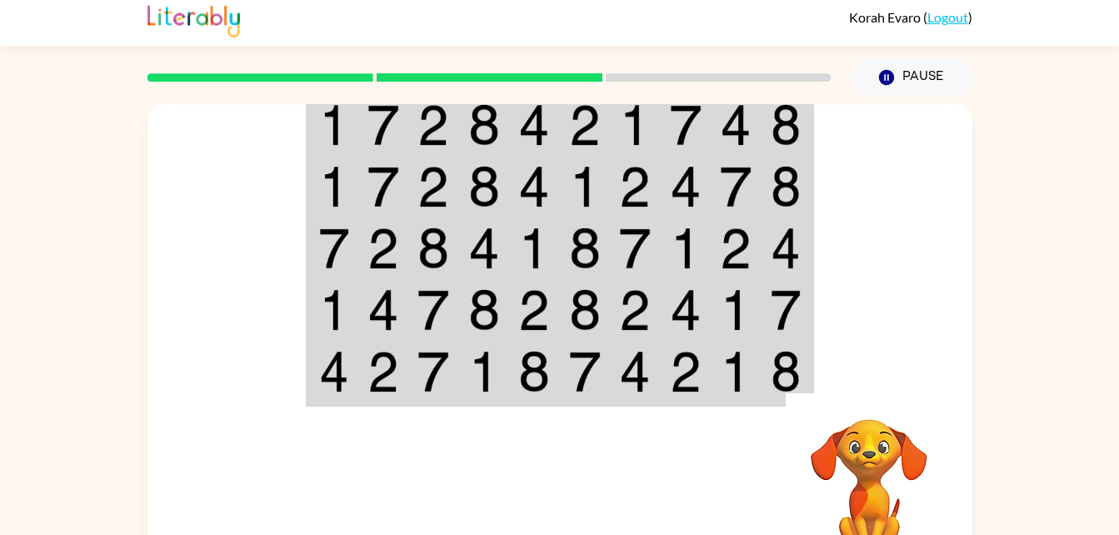
scroll to position [0, 0]
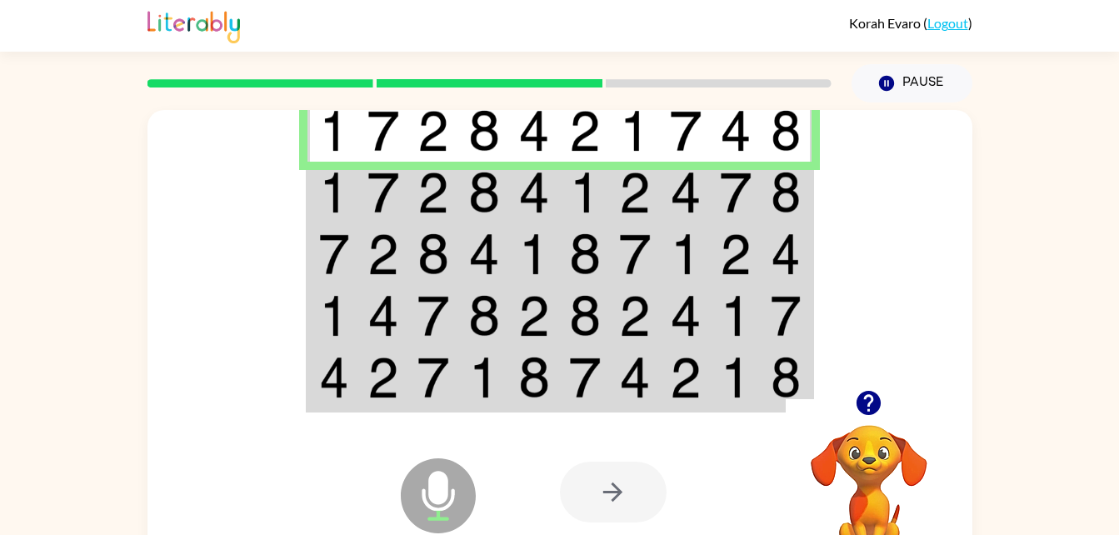
click at [609, 202] on td at bounding box center [585, 193] width 51 height 62
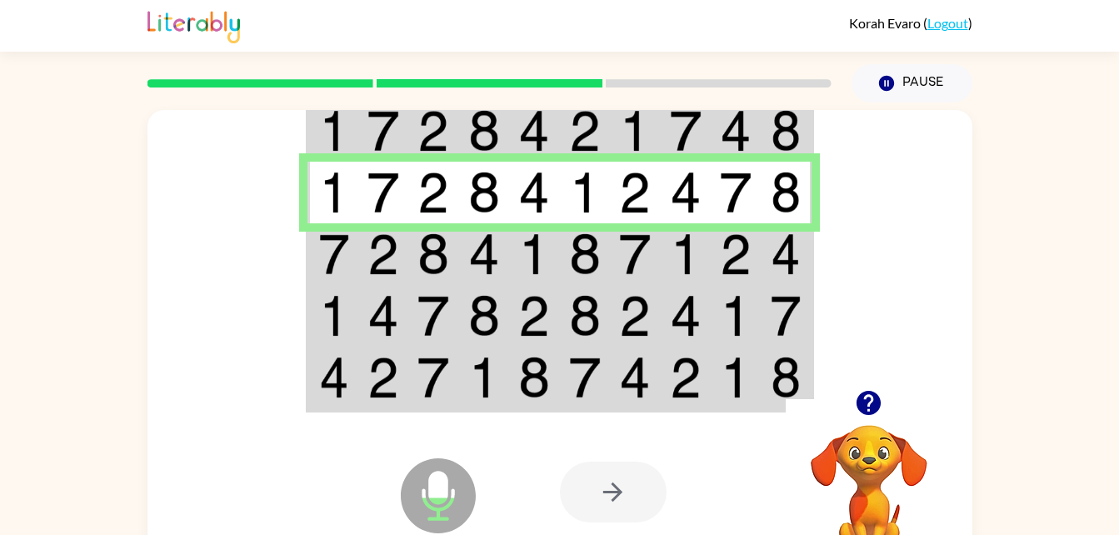
click at [580, 257] on img at bounding box center [585, 254] width 32 height 42
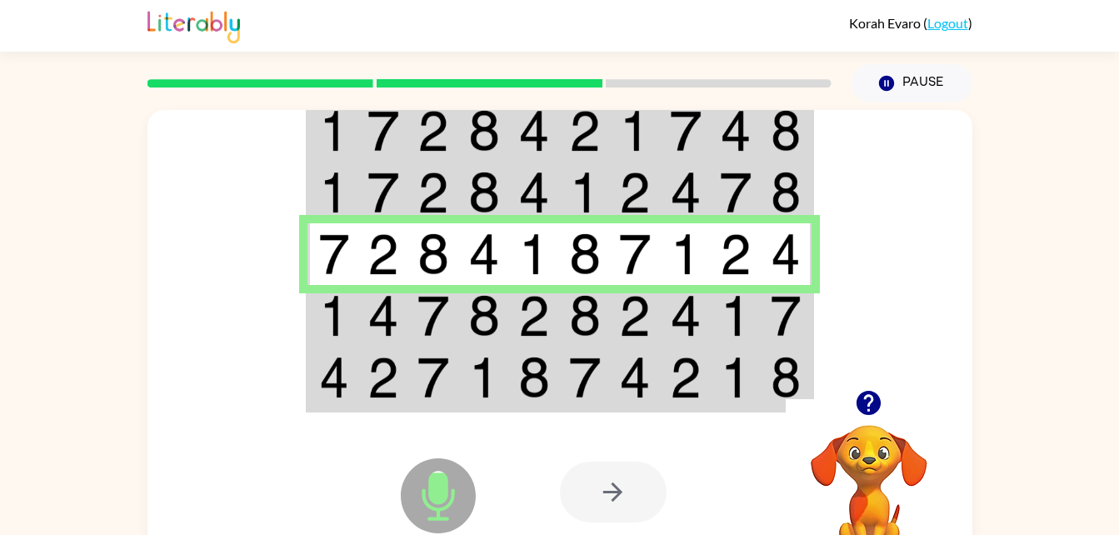
click at [713, 314] on td at bounding box center [736, 316] width 51 height 62
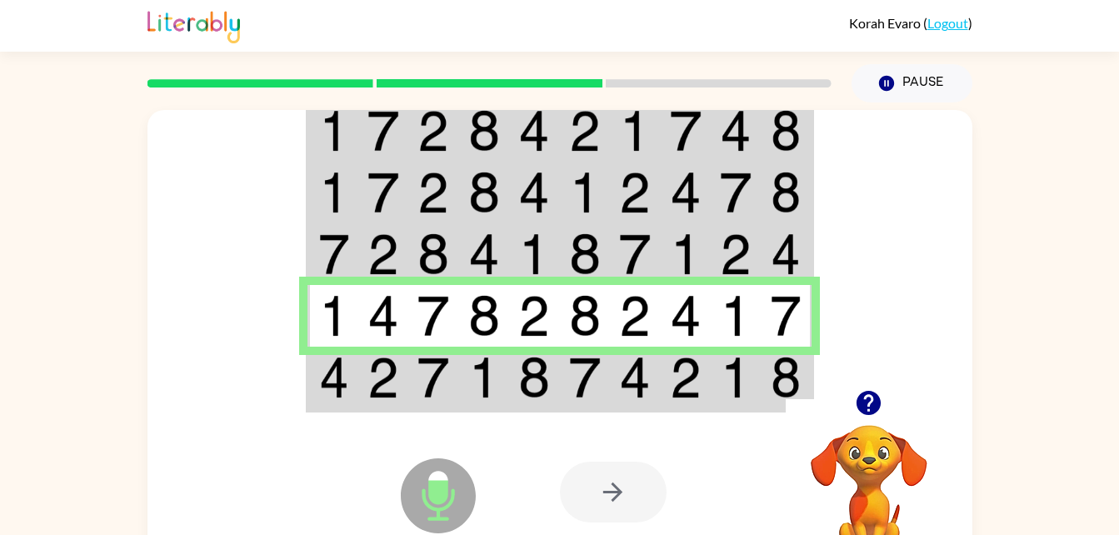
click at [468, 383] on img at bounding box center [484, 378] width 32 height 42
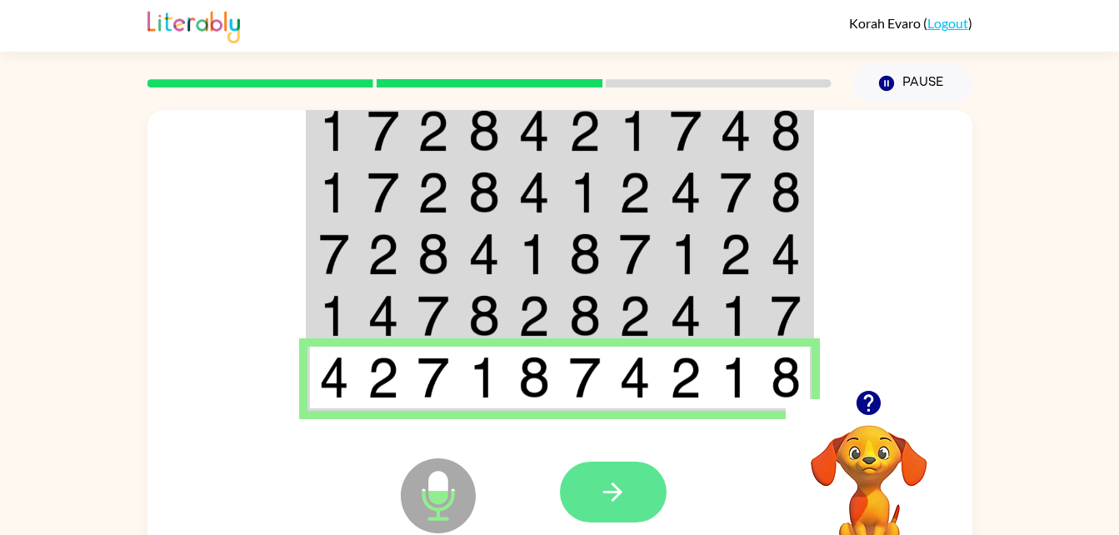
click at [621, 501] on icon "button" at bounding box center [612, 491] width 29 height 29
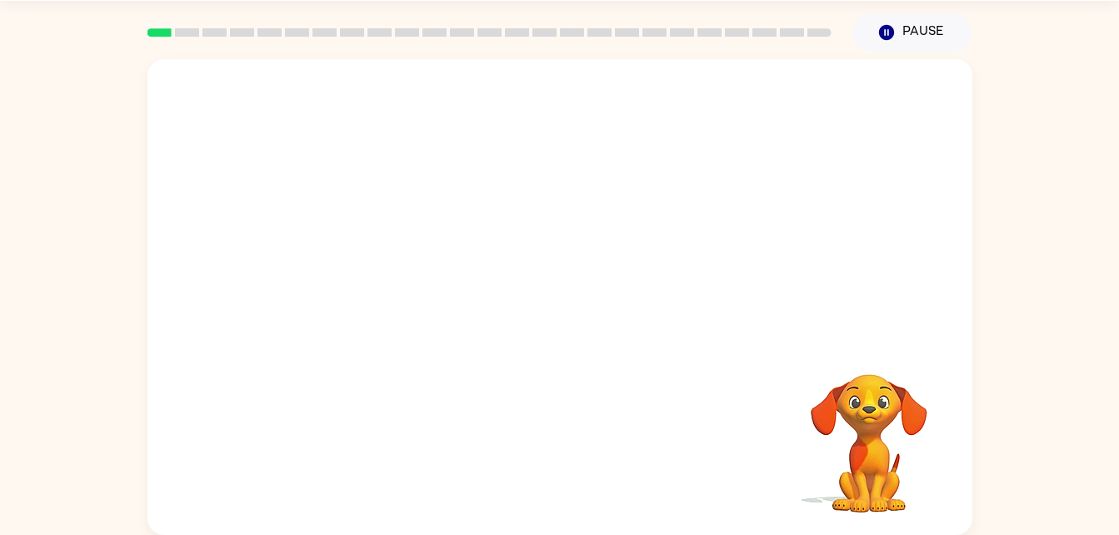
scroll to position [51, 0]
drag, startPoint x: 0, startPoint y: 0, endPoint x: 691, endPoint y: 306, distance: 755.2
click at [691, 306] on div at bounding box center [559, 297] width 825 height 476
click at [559, 318] on icon "button" at bounding box center [559, 305] width 29 height 29
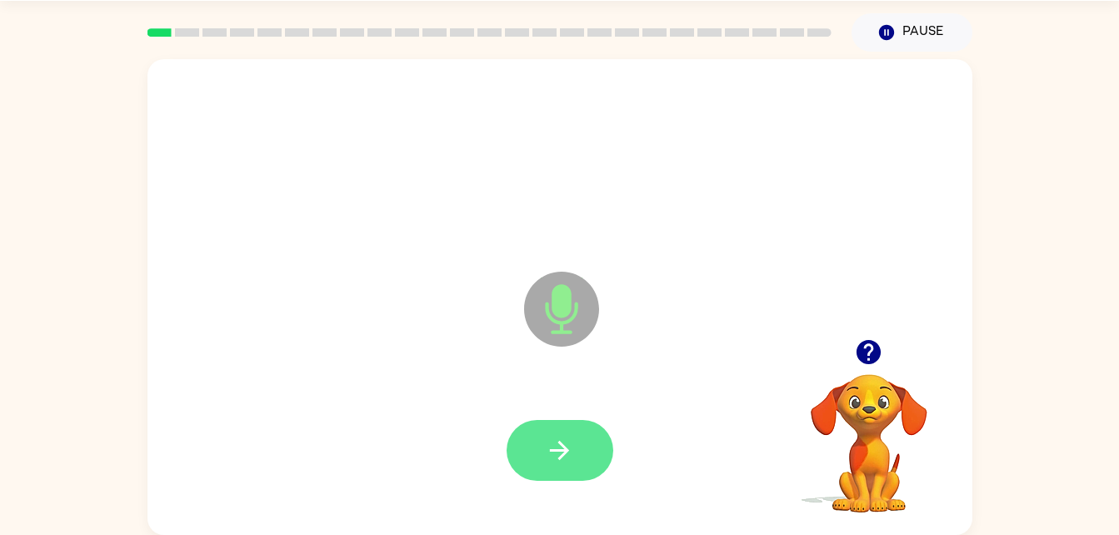
click at [557, 432] on button "button" at bounding box center [559, 450] width 107 height 61
click at [574, 434] on button "button" at bounding box center [559, 450] width 107 height 61
click at [571, 448] on icon "button" at bounding box center [559, 450] width 29 height 29
click at [586, 451] on button "button" at bounding box center [559, 450] width 107 height 61
click at [524, 436] on button "button" at bounding box center [559, 450] width 107 height 61
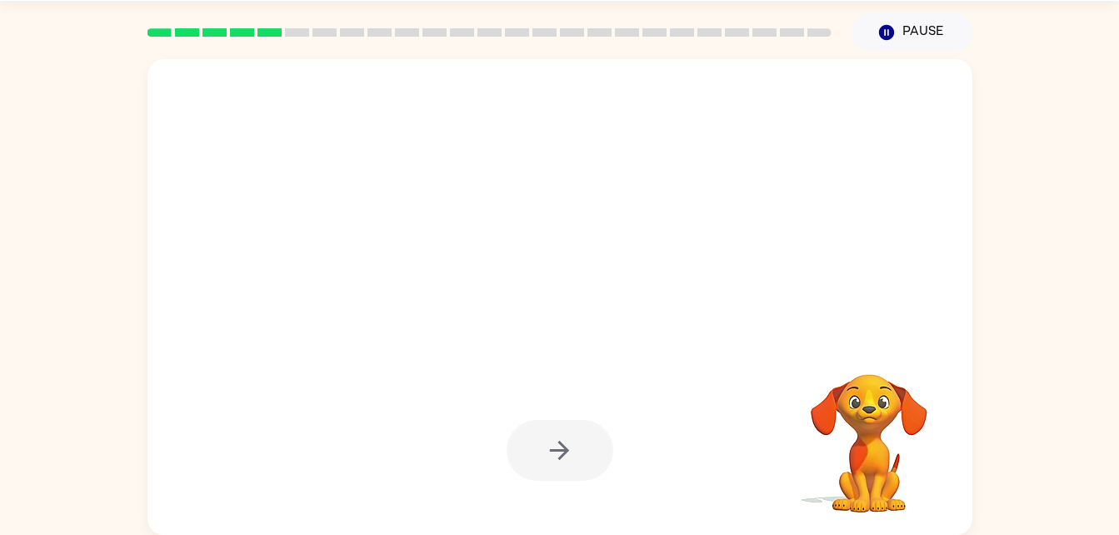
click at [523, 451] on div at bounding box center [559, 450] width 107 height 61
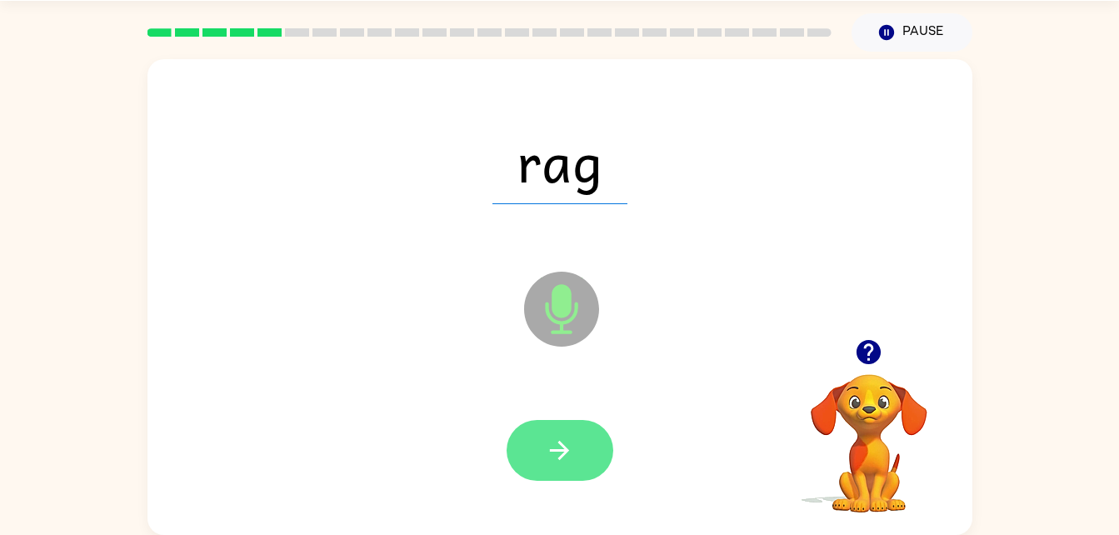
click at [531, 440] on button "button" at bounding box center [559, 450] width 107 height 61
click at [575, 463] on button "button" at bounding box center [559, 450] width 107 height 61
click at [563, 459] on icon "button" at bounding box center [559, 450] width 29 height 29
click at [582, 454] on button "button" at bounding box center [559, 450] width 107 height 61
click at [558, 454] on icon "button" at bounding box center [559, 450] width 29 height 29
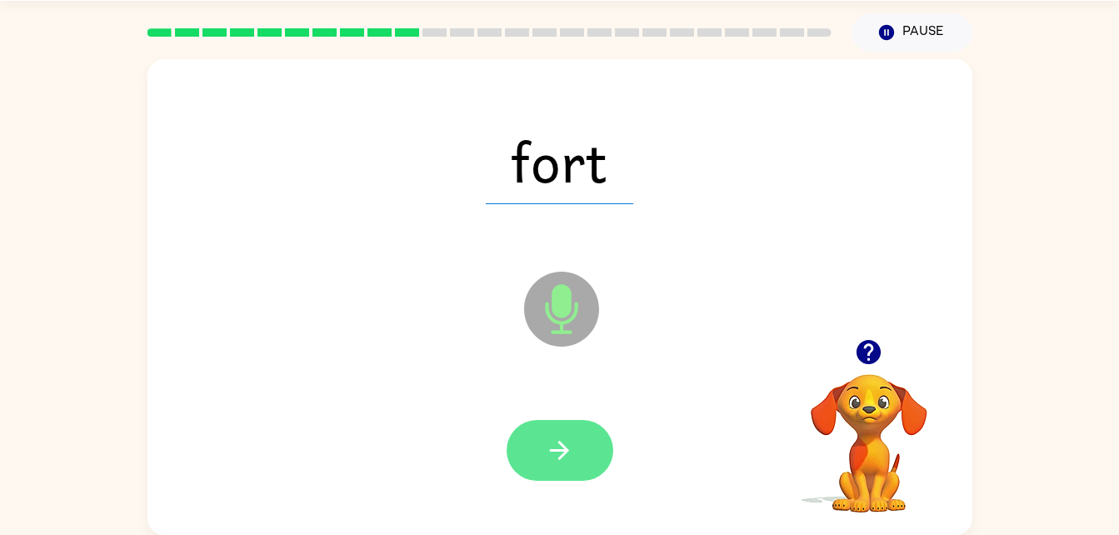
click at [566, 445] on icon "button" at bounding box center [559, 450] width 29 height 29
click at [550, 437] on icon "button" at bounding box center [559, 450] width 29 height 29
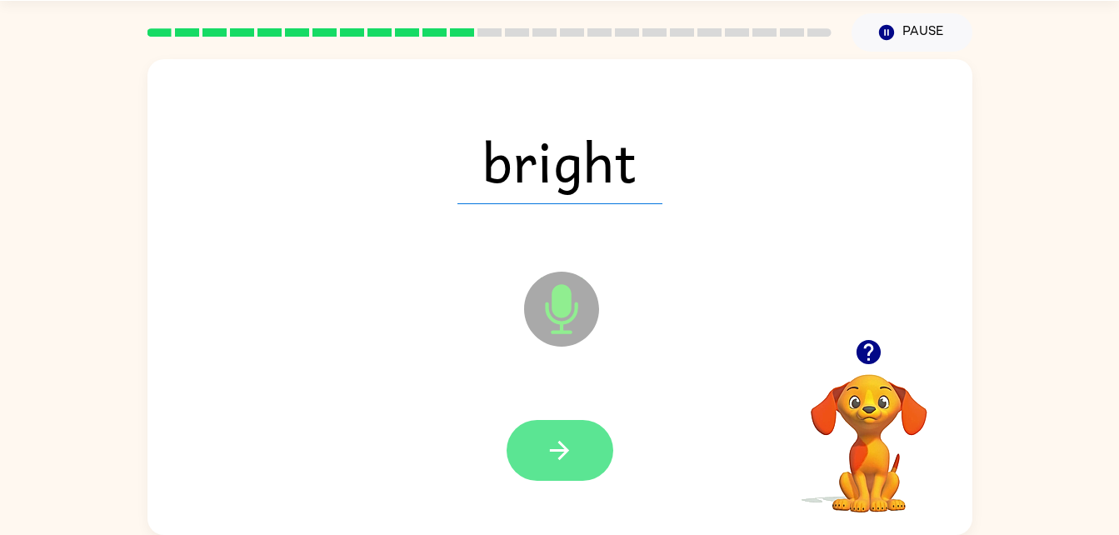
click at [581, 442] on button "button" at bounding box center [559, 450] width 107 height 61
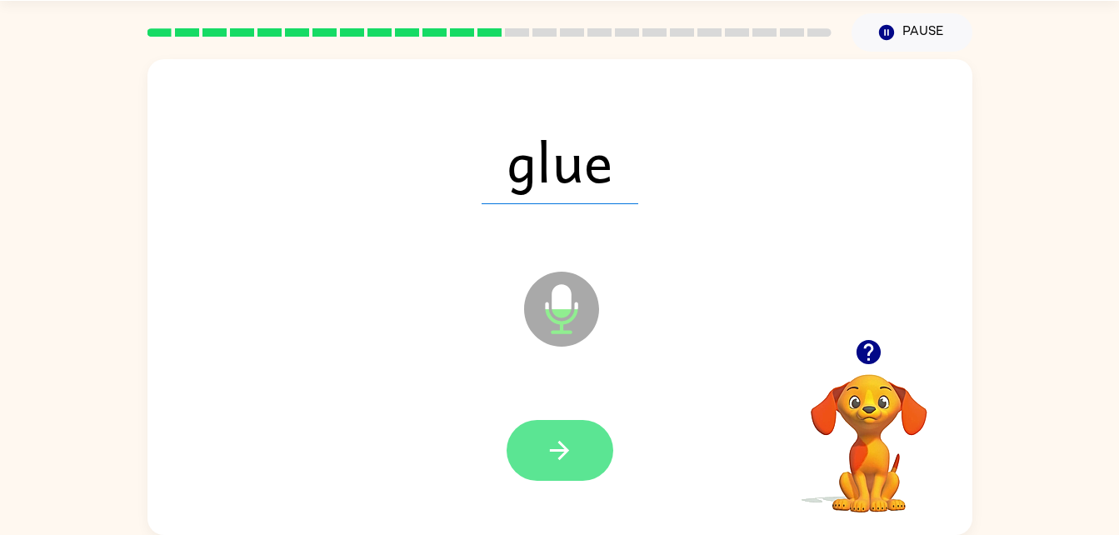
click at [586, 448] on button "button" at bounding box center [559, 450] width 107 height 61
click at [541, 429] on button "button" at bounding box center [559, 450] width 107 height 61
click at [560, 455] on icon "button" at bounding box center [559, 450] width 29 height 29
click at [532, 446] on button "button" at bounding box center [559, 450] width 107 height 61
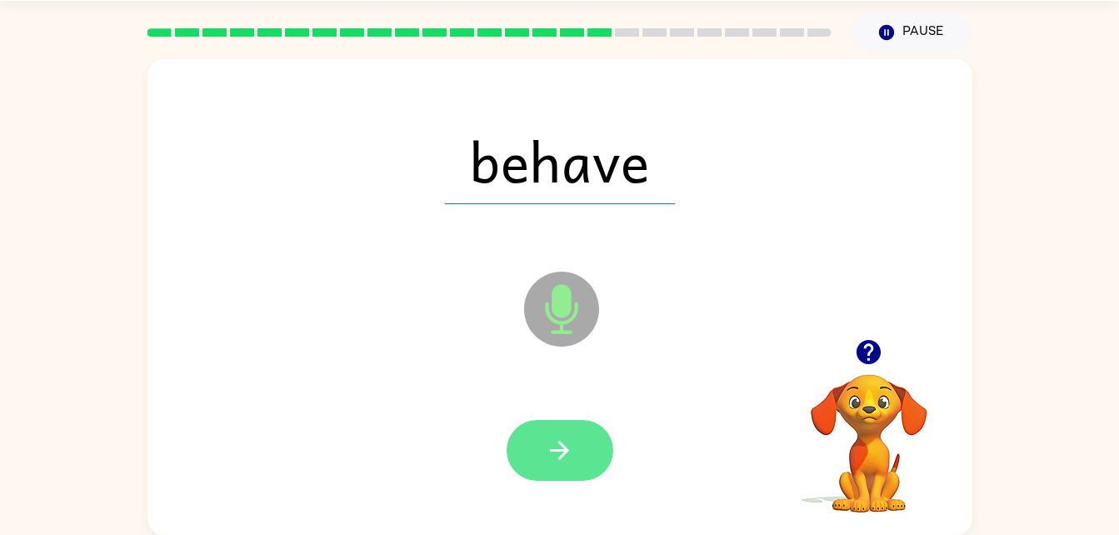
click at [581, 439] on button "button" at bounding box center [559, 450] width 107 height 61
click at [571, 464] on icon "button" at bounding box center [559, 450] width 29 height 29
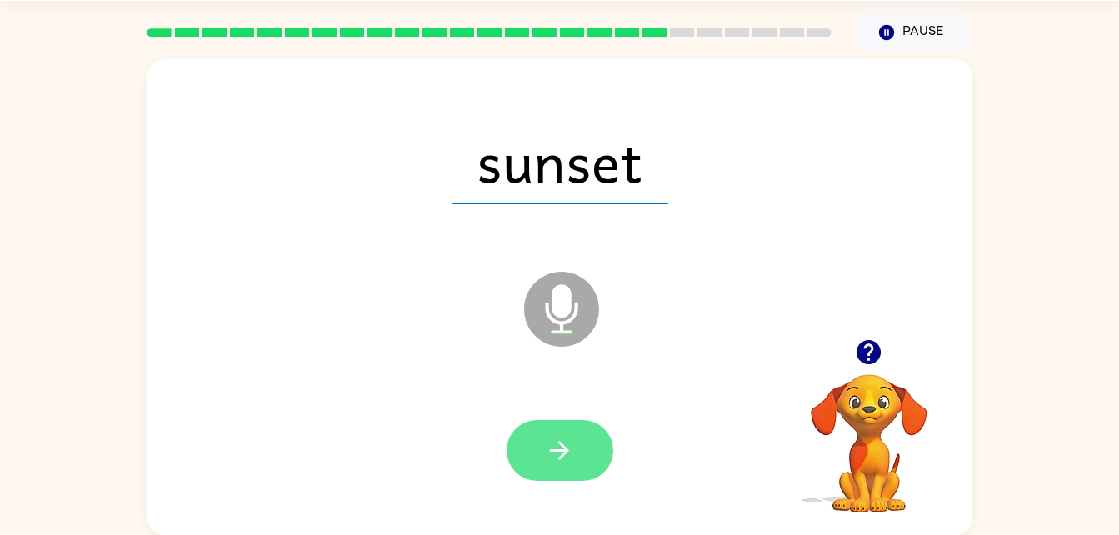
click at [553, 451] on icon "button" at bounding box center [559, 450] width 19 height 19
click at [544, 447] on button "button" at bounding box center [559, 450] width 107 height 61
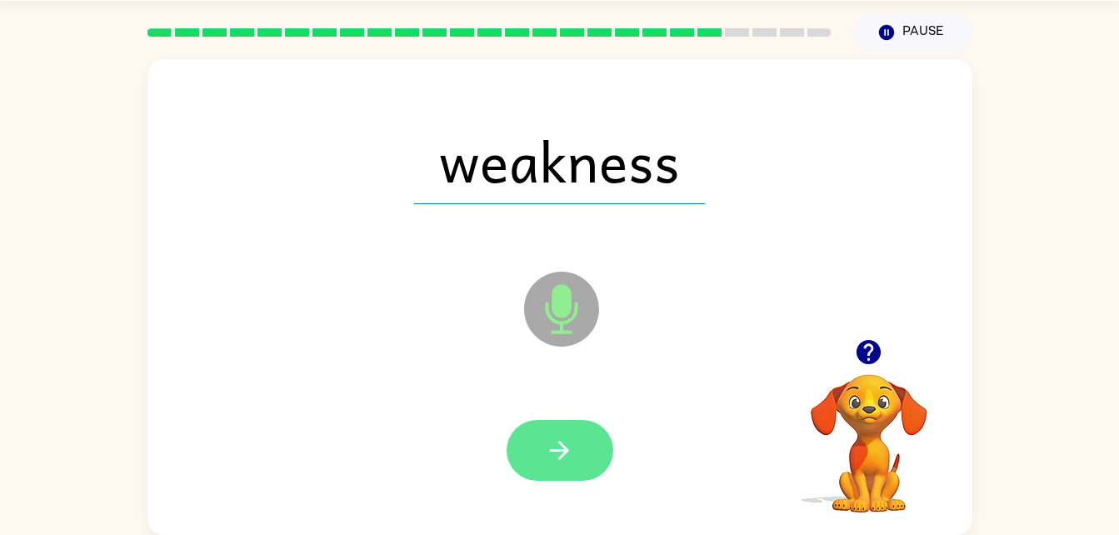
click at [570, 442] on icon "button" at bounding box center [559, 450] width 29 height 29
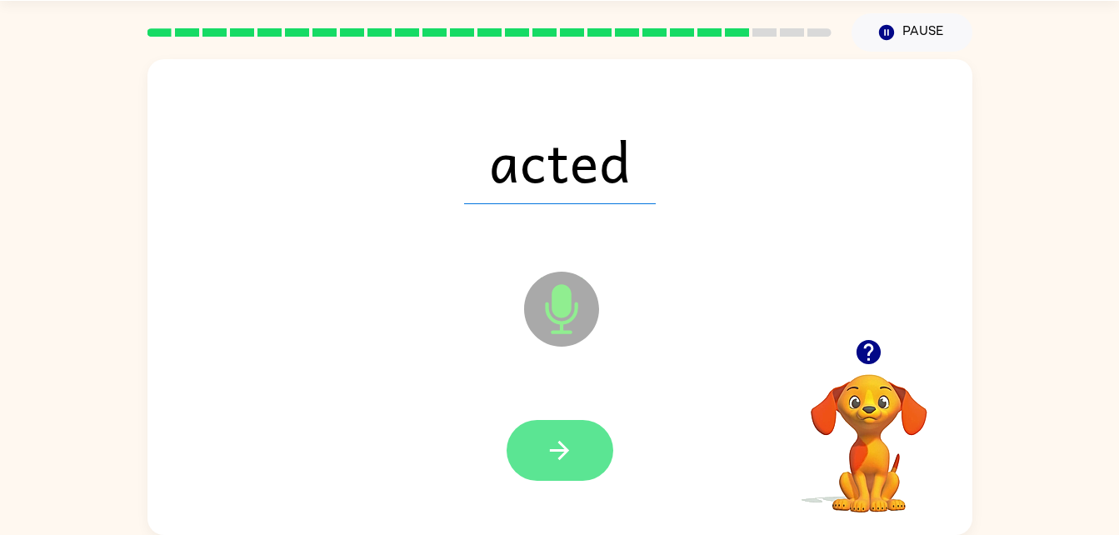
click at [563, 441] on icon "button" at bounding box center [559, 450] width 29 height 29
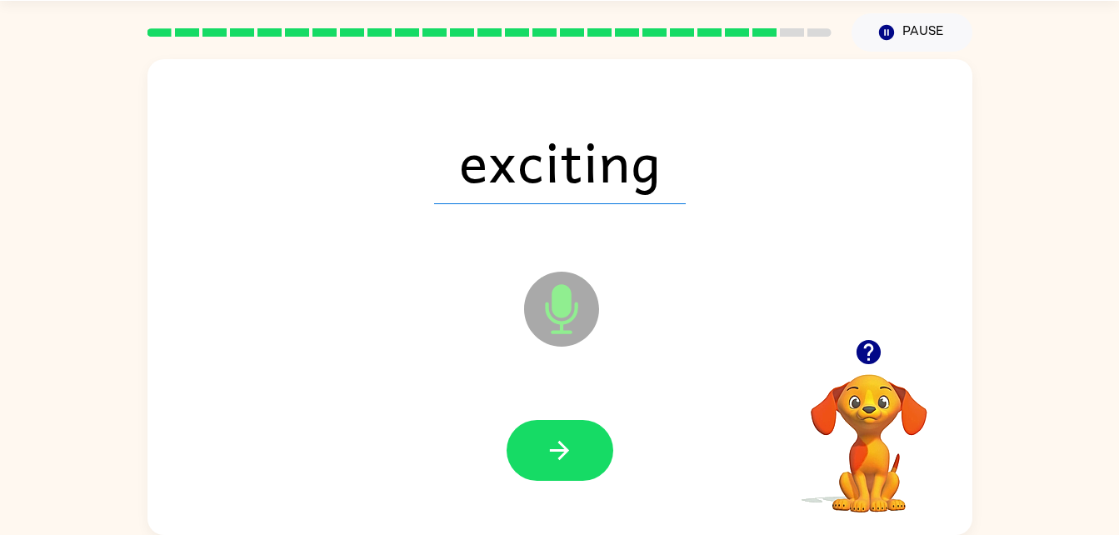
click at [611, 463] on div at bounding box center [559, 450] width 107 height 61
click at [577, 451] on button "button" at bounding box center [559, 450] width 107 height 61
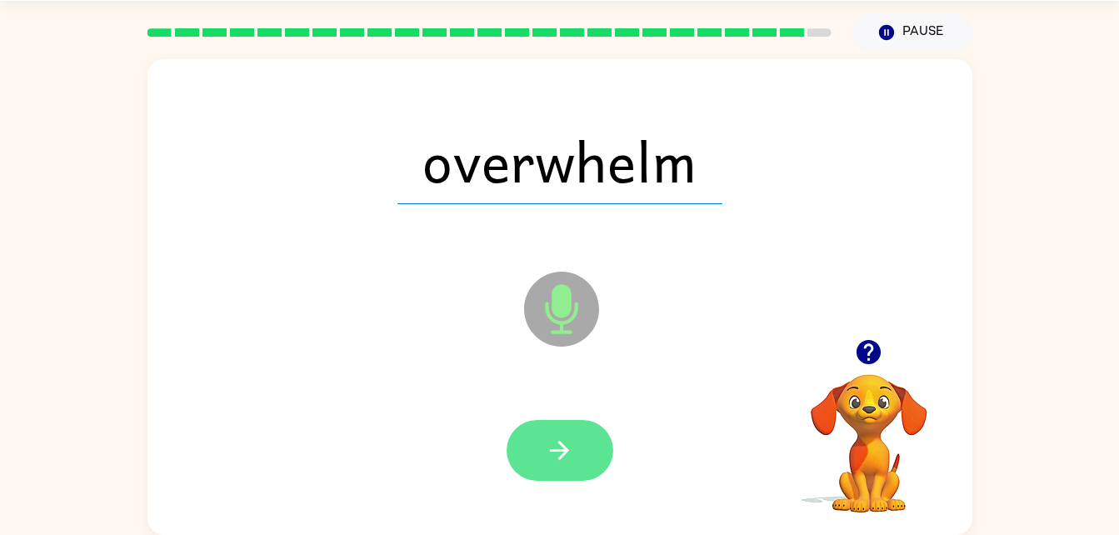
click at [575, 435] on button "button" at bounding box center [559, 450] width 107 height 61
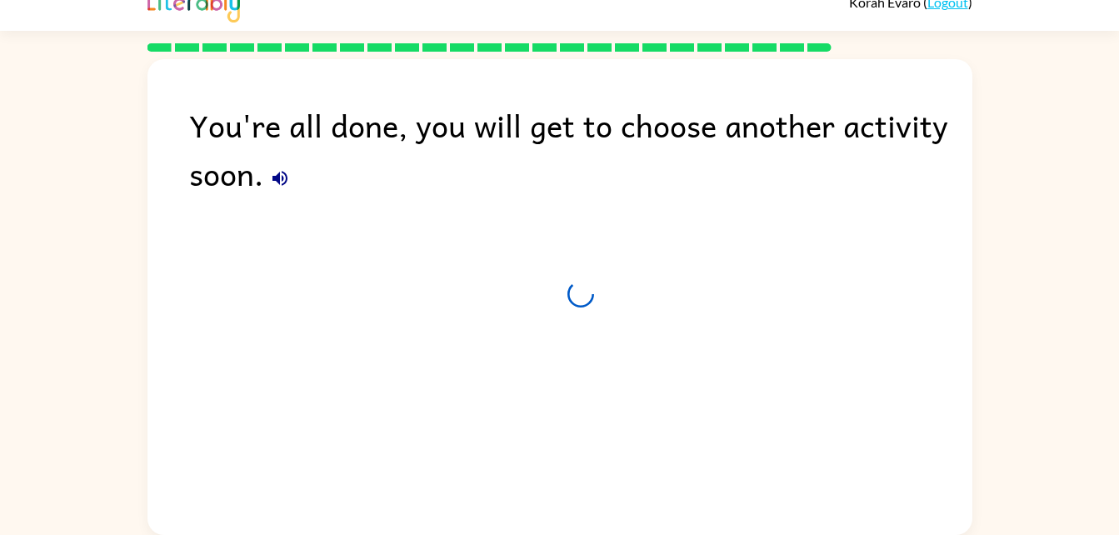
scroll to position [21, 0]
